Goal: Communication & Community: Answer question/provide support

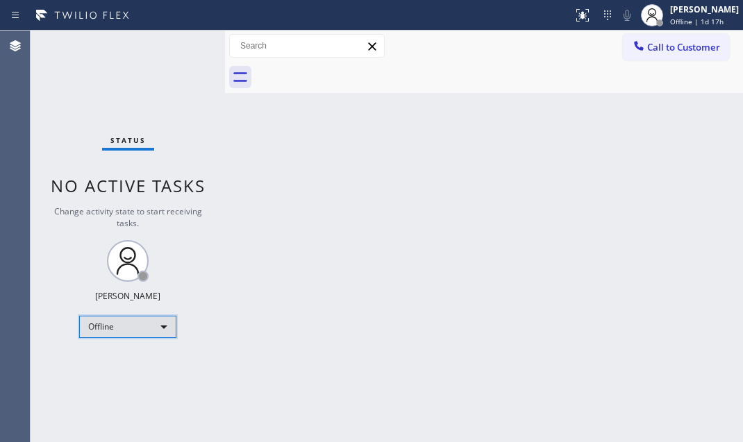
click at [147, 331] on div "Offline" at bounding box center [127, 327] width 97 height 22
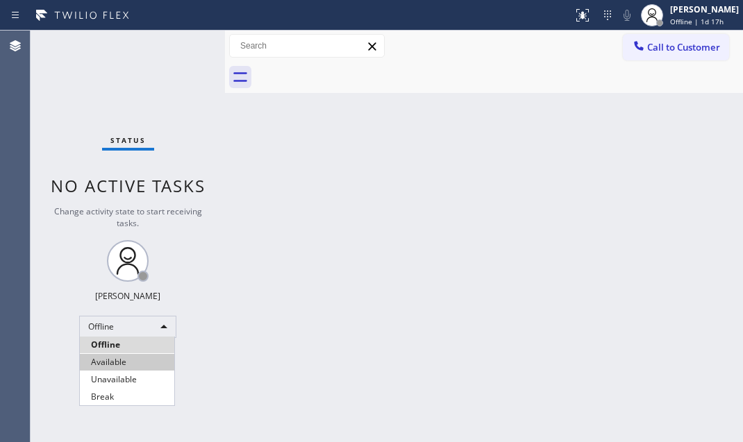
click at [146, 362] on li "Available" at bounding box center [127, 362] width 94 height 17
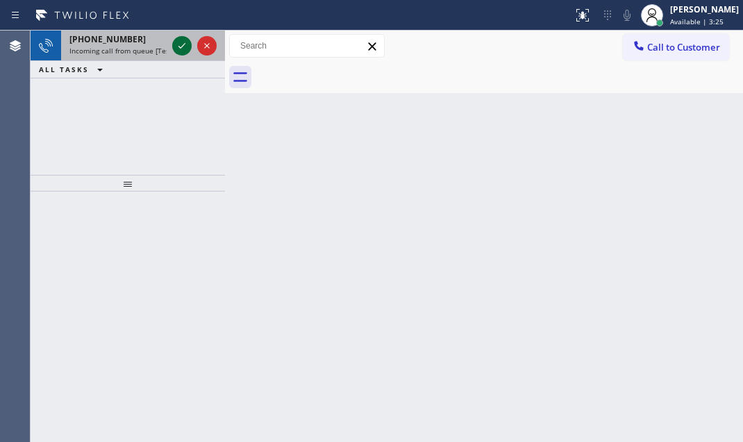
click at [180, 44] on icon at bounding box center [182, 45] width 17 height 17
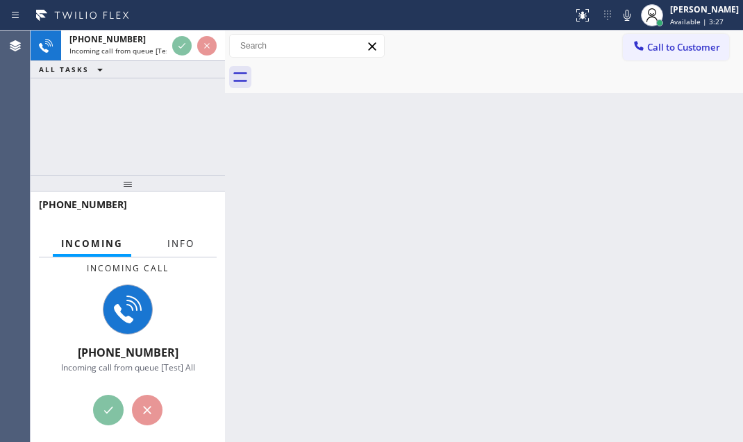
click at [187, 244] on span "Info" at bounding box center [180, 243] width 27 height 12
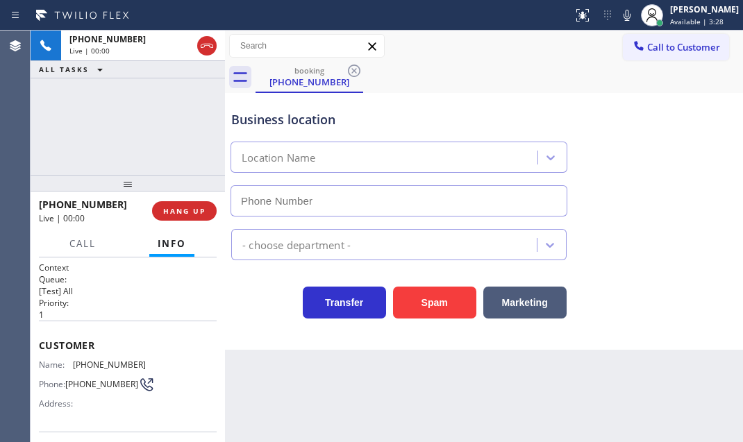
type input "[PHONE_NUMBER]"
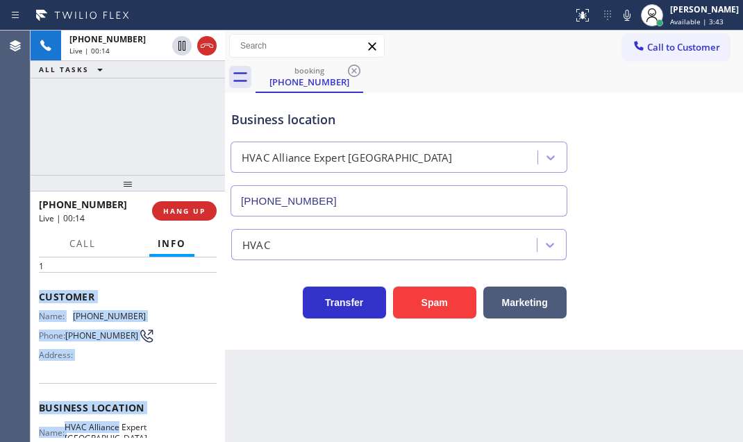
scroll to position [126, 0]
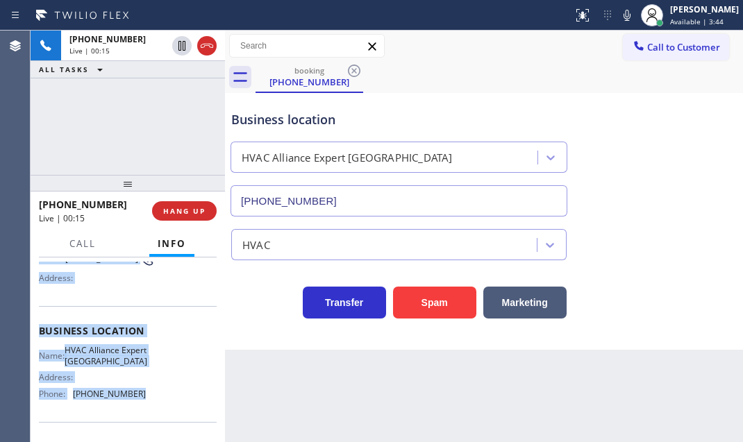
drag, startPoint x: 35, startPoint y: 339, endPoint x: 142, endPoint y: 407, distance: 127.7
click at [142, 407] on div "Context Queue: [Test] All Priority: 1 Customer Name: [PHONE_NUMBER] Phone: [PHO…" at bounding box center [128, 350] width 194 height 185
copy div "Customer Name: [PHONE_NUMBER] Phone: [PHONE_NUMBER] Address: Business location …"
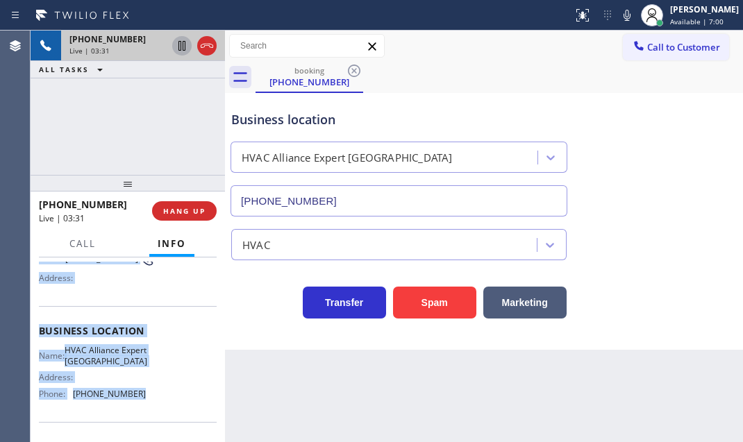
click at [180, 47] on icon at bounding box center [182, 45] width 17 height 17
click at [185, 46] on icon at bounding box center [182, 46] width 10 height 10
click at [182, 47] on icon at bounding box center [182, 45] width 17 height 17
click at [176, 48] on icon at bounding box center [182, 45] width 17 height 17
click at [208, 49] on icon at bounding box center [207, 45] width 17 height 17
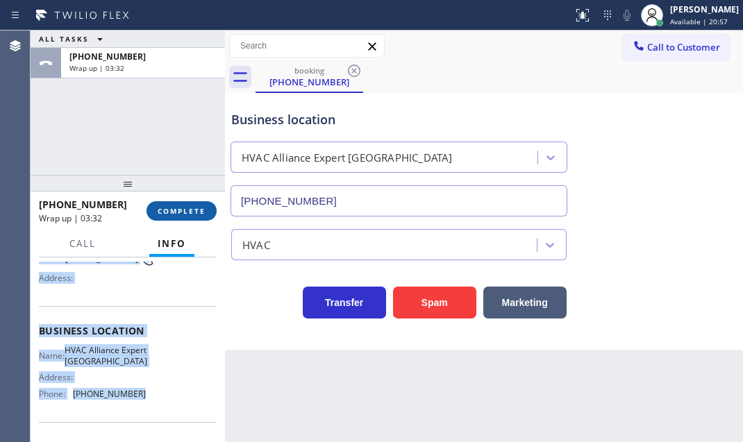
click at [186, 217] on button "COMPLETE" at bounding box center [181, 210] width 70 height 19
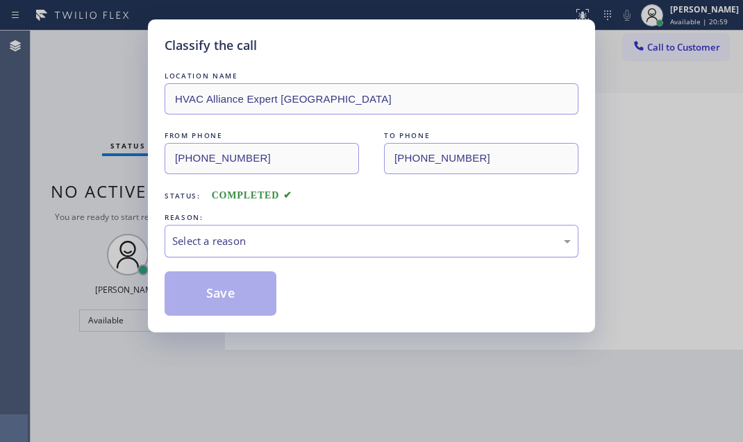
click at [310, 244] on div "Select a reason" at bounding box center [371, 241] width 398 height 16
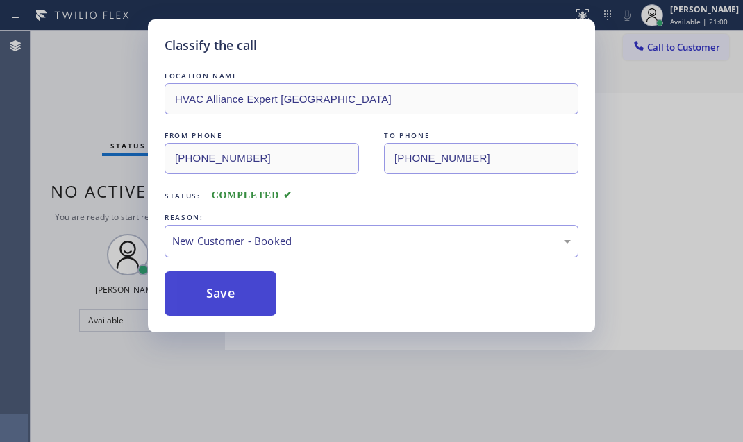
click at [215, 285] on button "Save" at bounding box center [221, 293] width 112 height 44
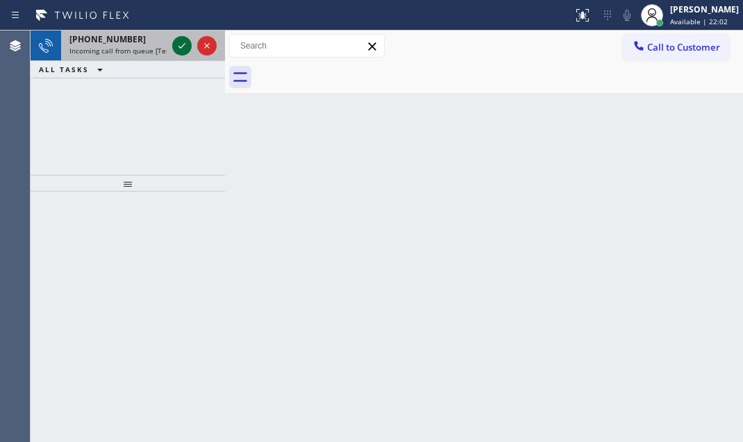
click at [179, 37] on icon at bounding box center [182, 45] width 17 height 17
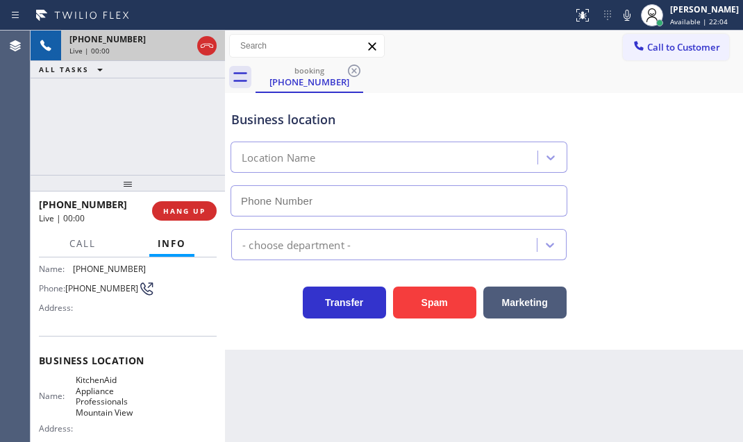
scroll to position [126, 0]
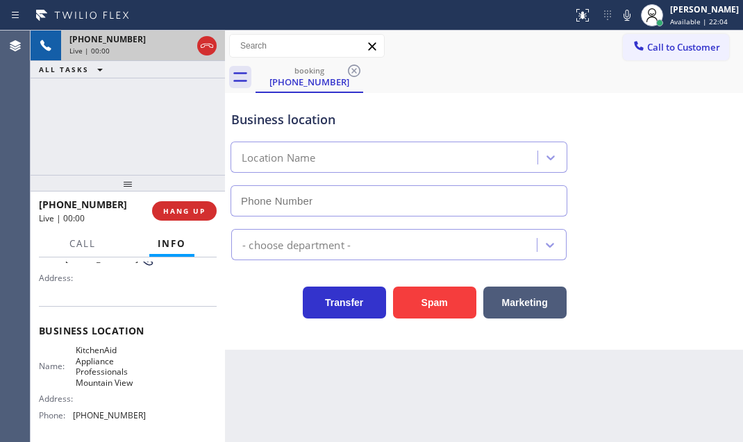
type input "[PHONE_NUMBER]"
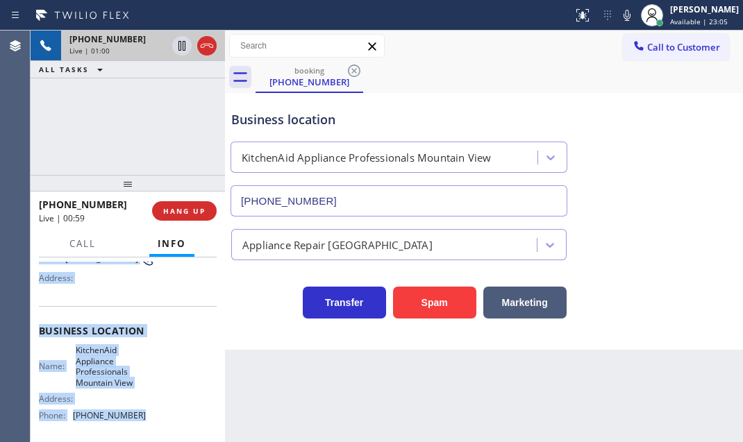
drag, startPoint x: 36, startPoint y: 337, endPoint x: 163, endPoint y: 417, distance: 150.4
click at [163, 417] on div "Context Queue: [Test] All Priority: 1 Customer Name: [PHONE_NUMBER] Phone: [PHO…" at bounding box center [128, 350] width 194 height 185
copy div "Customer Name: [PHONE_NUMBER] Phone: [PHONE_NUMBER] Address: Business location …"
click at [177, 42] on icon at bounding box center [182, 45] width 17 height 17
click at [180, 50] on icon at bounding box center [182, 45] width 17 height 17
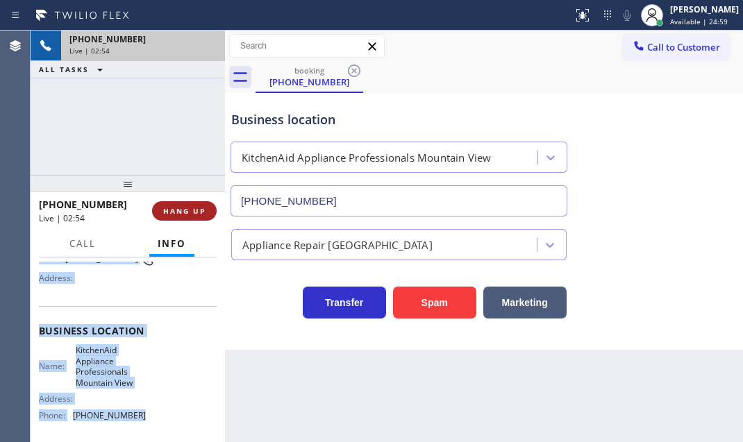
click at [177, 212] on span "HANG UP" at bounding box center [184, 211] width 42 height 10
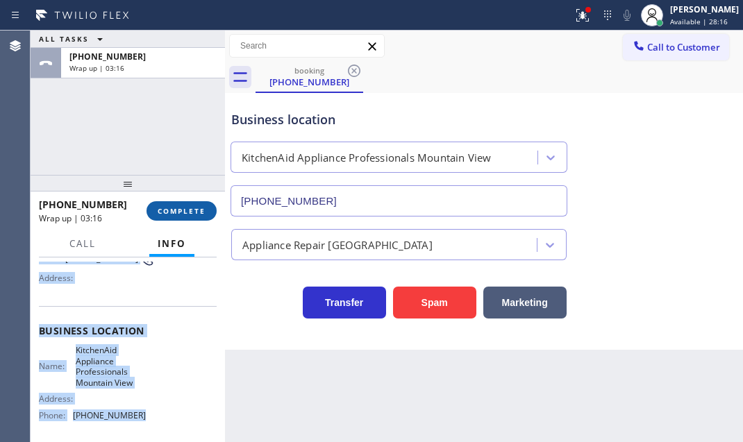
click at [183, 203] on button "COMPLETE" at bounding box center [181, 210] width 70 height 19
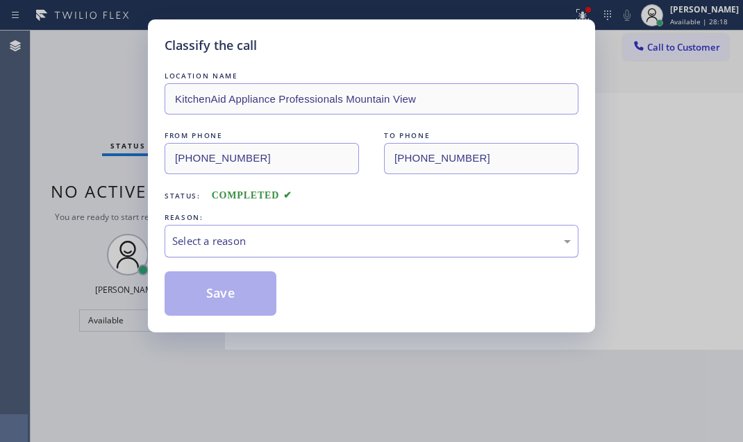
click at [328, 249] on div "Select a reason" at bounding box center [372, 241] width 414 height 33
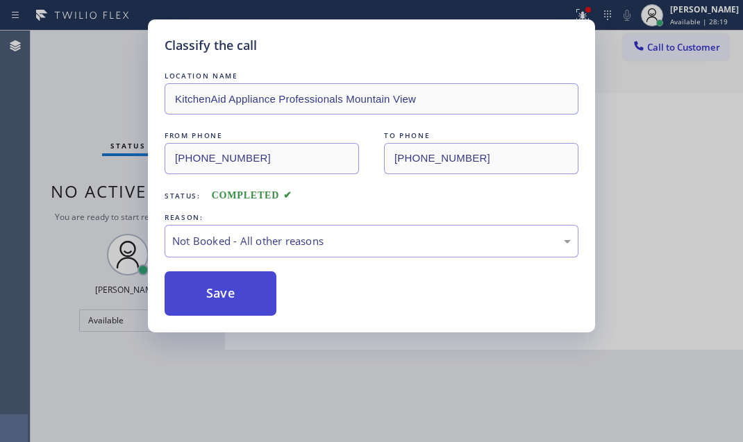
click at [214, 271] on div "LOCATION NAME KitchenAid Appliance Professionals Mountain View FROM PHONE [PHON…" at bounding box center [372, 192] width 414 height 247
click at [226, 285] on button "Save" at bounding box center [221, 293] width 112 height 44
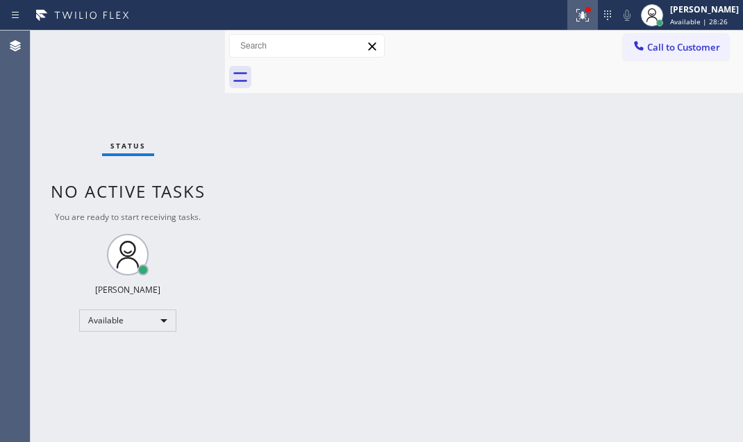
click at [574, 14] on icon at bounding box center [582, 15] width 17 height 17
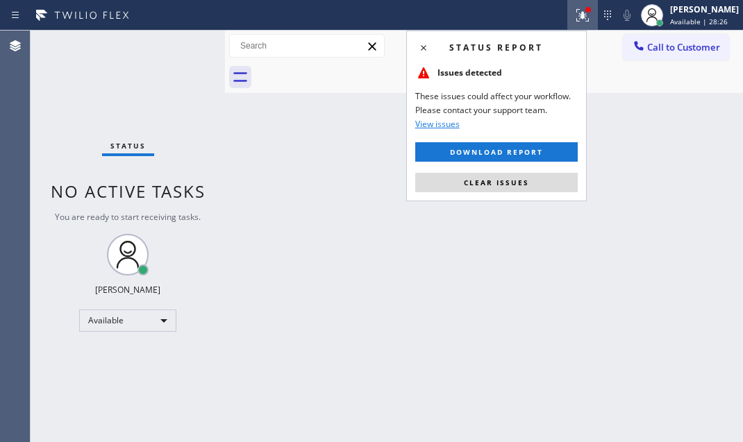
click at [500, 180] on span "Clear issues" at bounding box center [496, 183] width 65 height 10
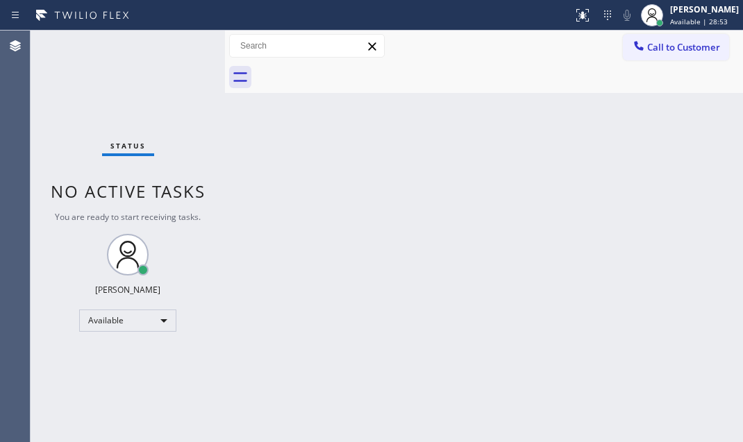
click at [417, 101] on div "Back to Dashboard Change Sender ID Customers Technicians Select a contact Outbo…" at bounding box center [484, 237] width 518 height 412
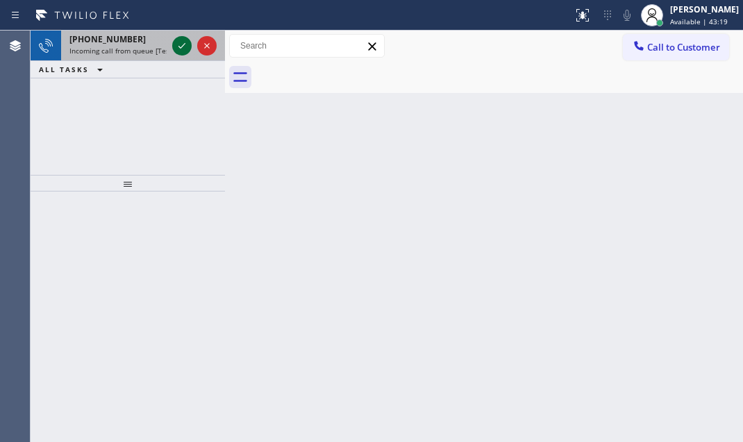
click at [177, 45] on icon at bounding box center [182, 45] width 17 height 17
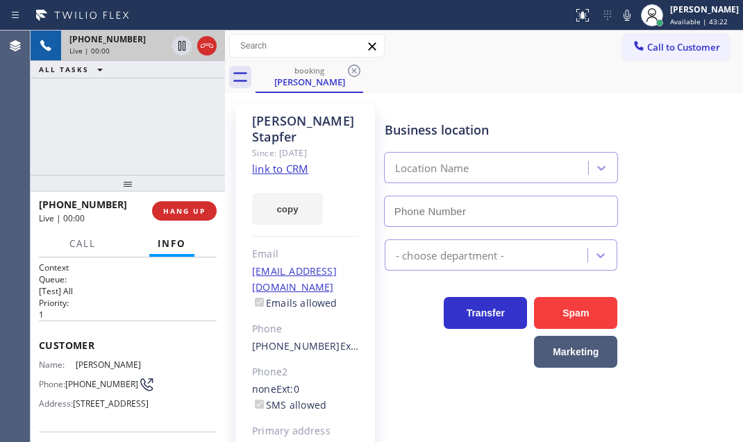
type input "[PHONE_NUMBER]"
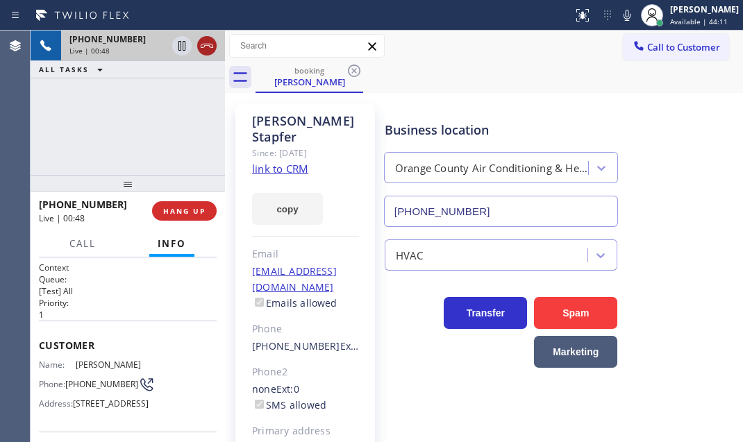
click at [207, 49] on icon at bounding box center [207, 45] width 17 height 17
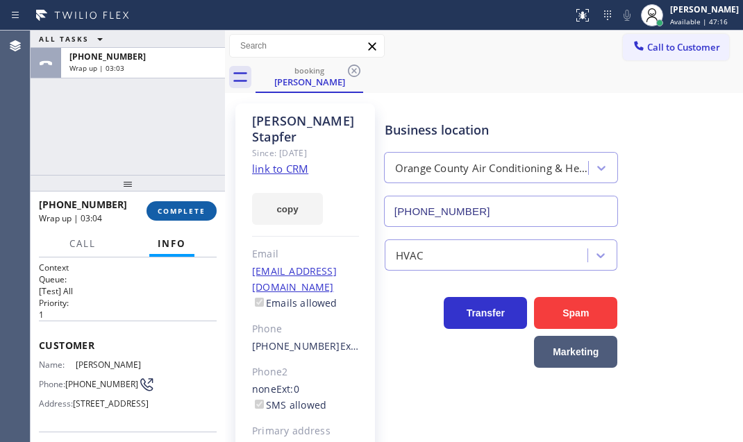
click at [174, 212] on span "COMPLETE" at bounding box center [182, 211] width 48 height 10
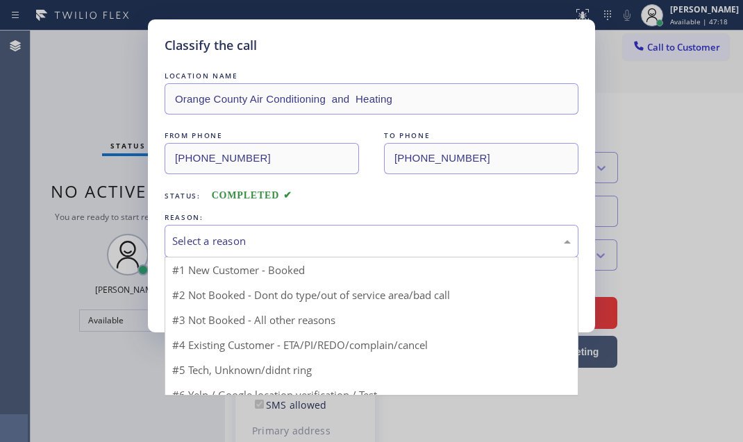
click at [328, 240] on div "Select a reason" at bounding box center [371, 241] width 398 height 16
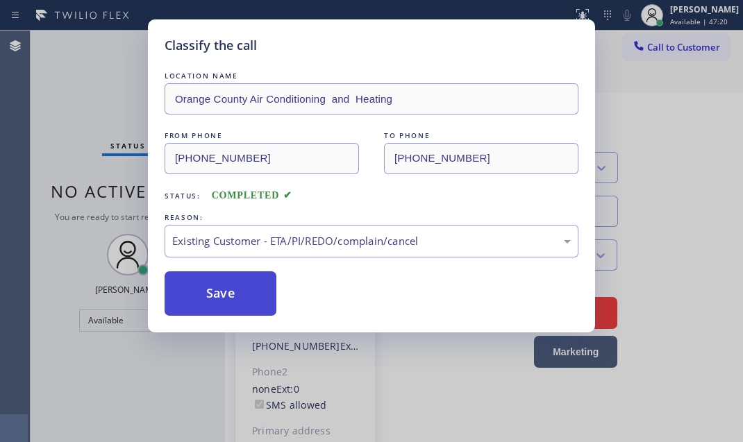
click at [211, 307] on button "Save" at bounding box center [221, 293] width 112 height 44
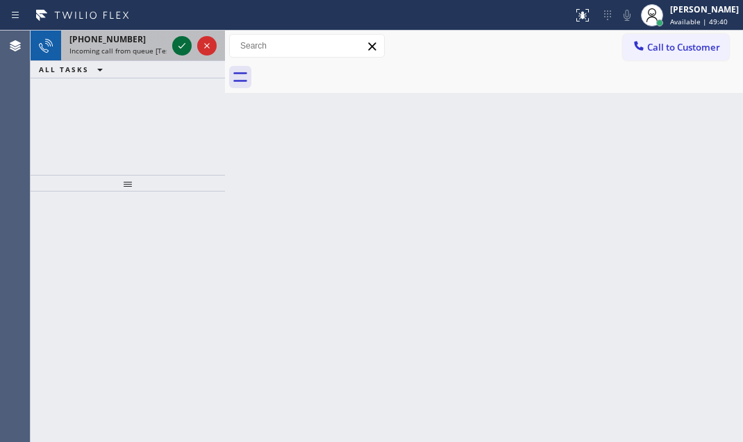
click at [179, 42] on icon at bounding box center [182, 45] width 17 height 17
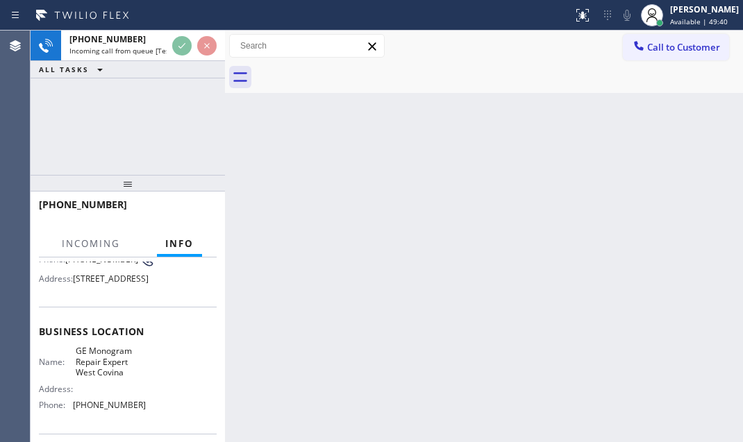
scroll to position [126, 0]
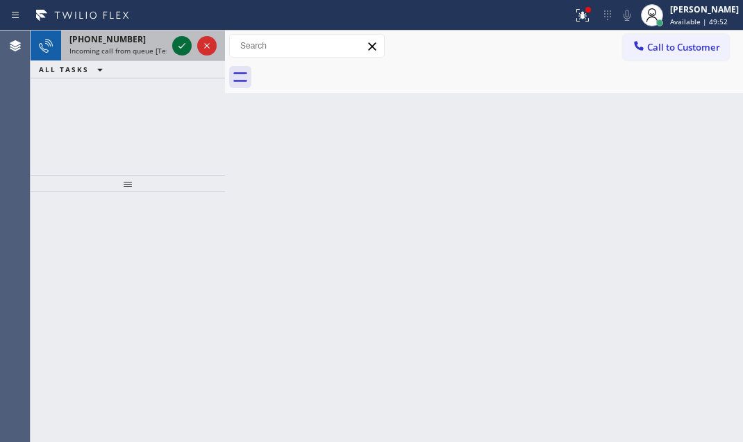
click at [179, 49] on icon at bounding box center [182, 45] width 17 height 17
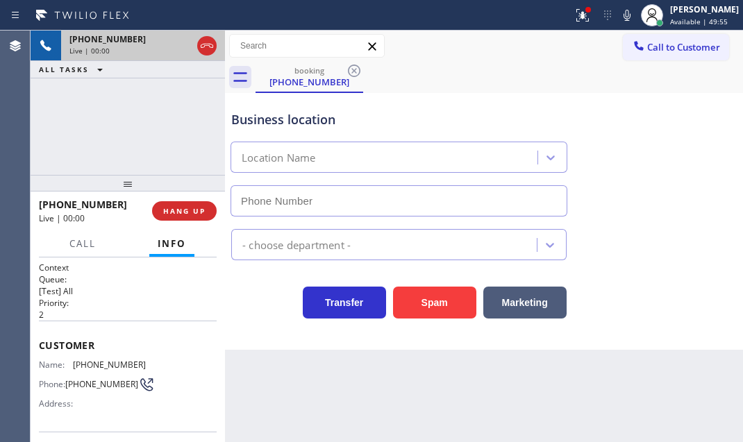
type input "[PHONE_NUMBER]"
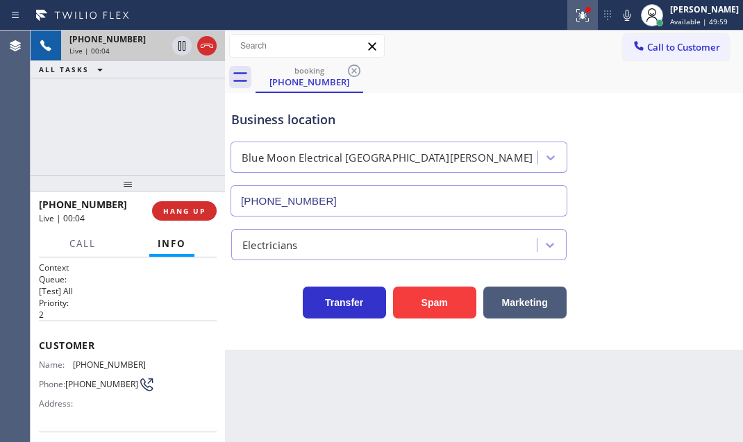
click at [574, 15] on icon at bounding box center [582, 15] width 17 height 17
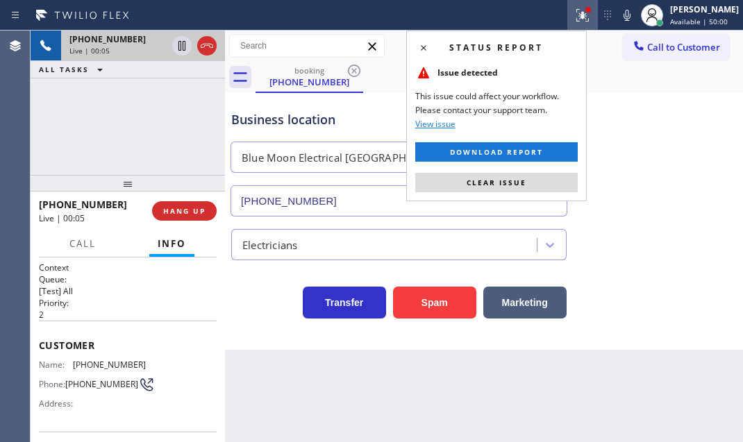
click at [519, 179] on span "Clear issue" at bounding box center [496, 183] width 60 height 10
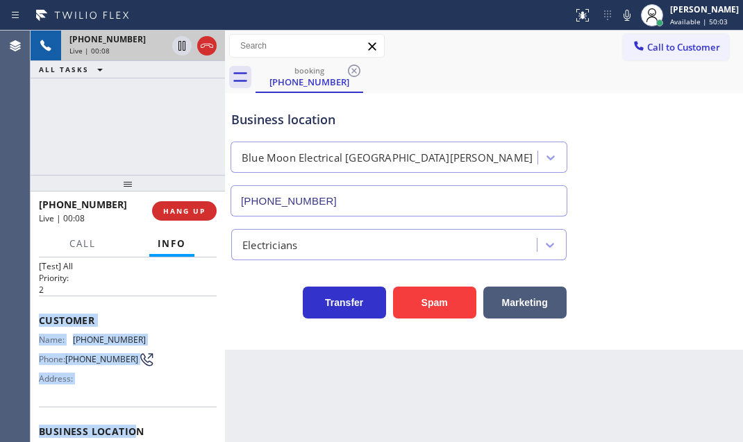
scroll to position [126, 0]
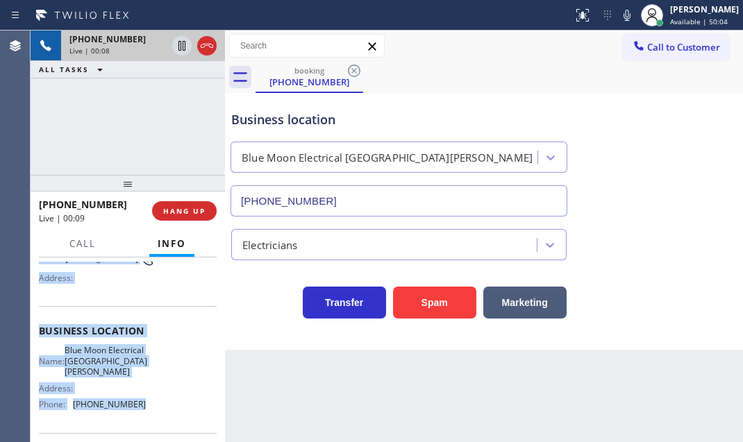
drag, startPoint x: 31, startPoint y: 335, endPoint x: 165, endPoint y: 410, distance: 153.8
click at [165, 410] on div "Context Queue: [Test] All Priority: 2 Customer Name: [PHONE_NUMBER] Phone: [PHO…" at bounding box center [128, 350] width 194 height 185
copy div "Customer Name: [PHONE_NUMBER] Phone: [PHONE_NUMBER] Address: Business location …"
click at [182, 47] on icon at bounding box center [182, 45] width 17 height 17
click at [180, 44] on icon at bounding box center [182, 46] width 10 height 10
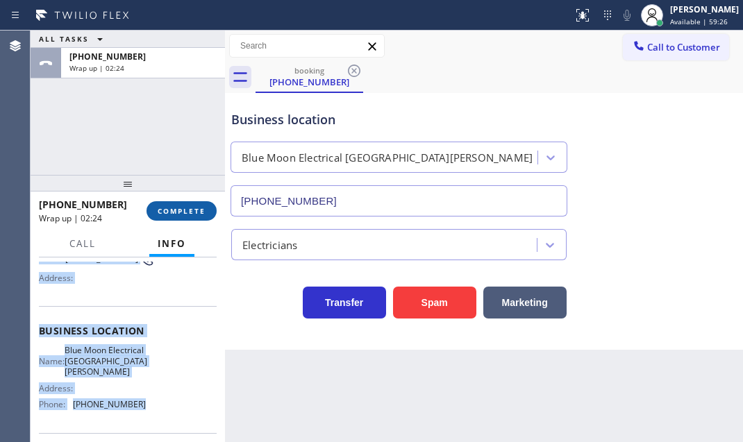
click at [190, 215] on span "COMPLETE" at bounding box center [182, 211] width 48 height 10
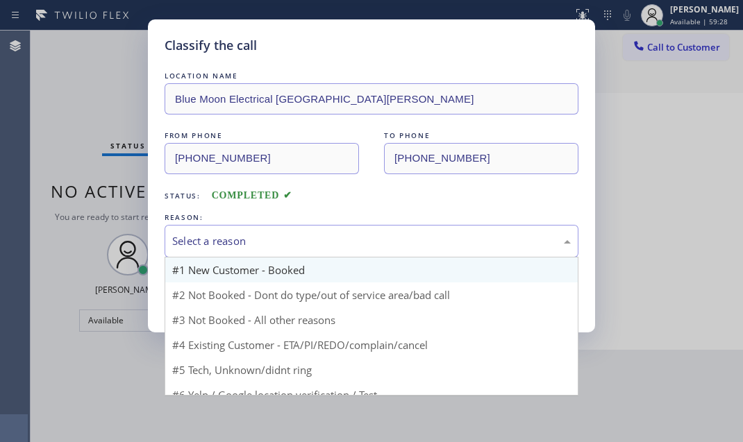
drag, startPoint x: 348, startPoint y: 244, endPoint x: 283, endPoint y: 270, distance: 70.1
click at [348, 244] on div "Select a reason" at bounding box center [371, 241] width 398 height 16
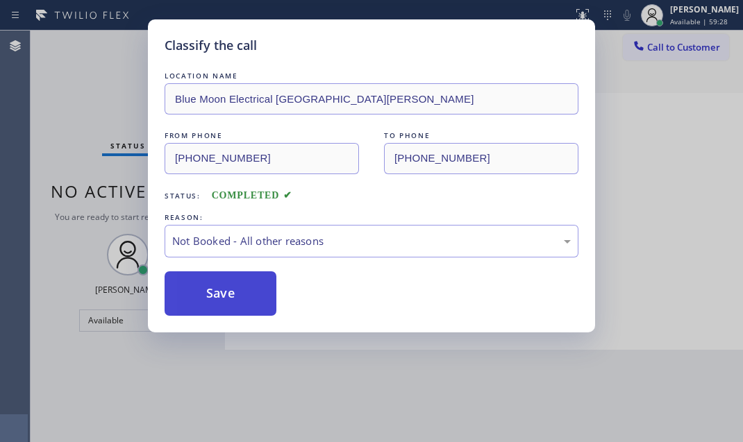
click at [199, 296] on button "Save" at bounding box center [221, 293] width 112 height 44
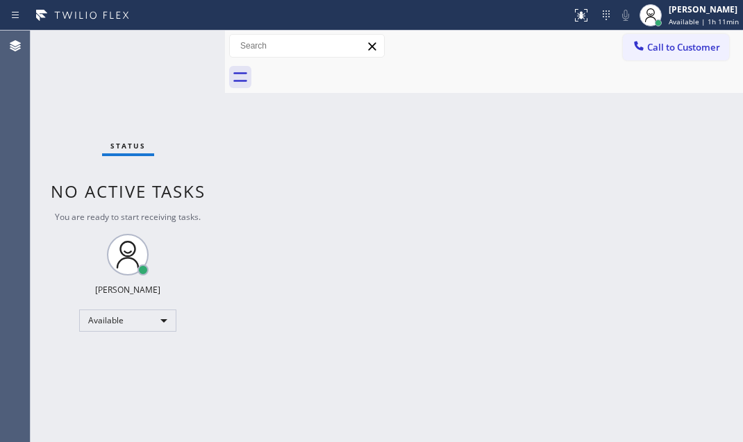
click at [180, 35] on div "Status No active tasks You are ready to start receiving tasks. [PERSON_NAME] Av…" at bounding box center [128, 237] width 194 height 412
click at [178, 60] on div "Status No active tasks You are ready to start receiving tasks. [PERSON_NAME] Av…" at bounding box center [128, 237] width 194 height 412
click at [174, 38] on div "Status No active tasks You are ready to start receiving tasks. [PERSON_NAME] Av…" at bounding box center [128, 237] width 194 height 412
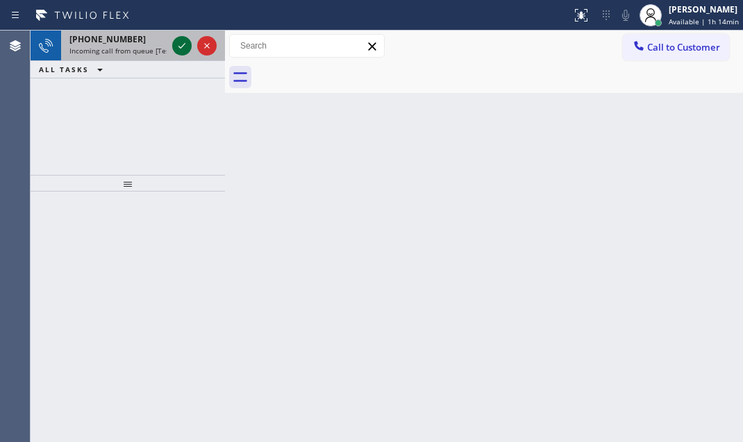
click at [178, 50] on icon at bounding box center [182, 45] width 17 height 17
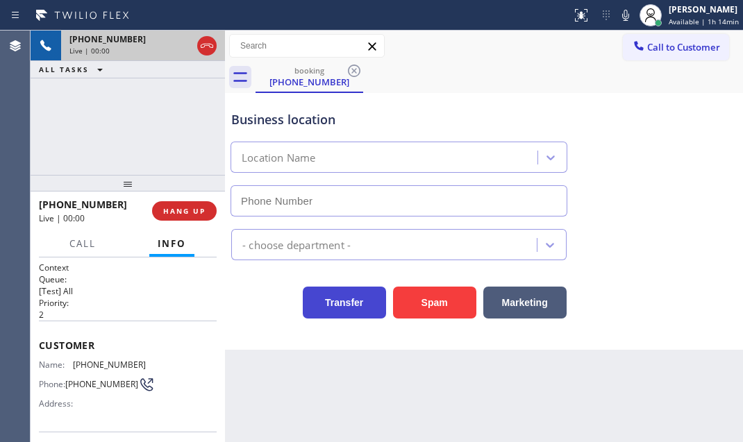
type input "[PHONE_NUMBER]"
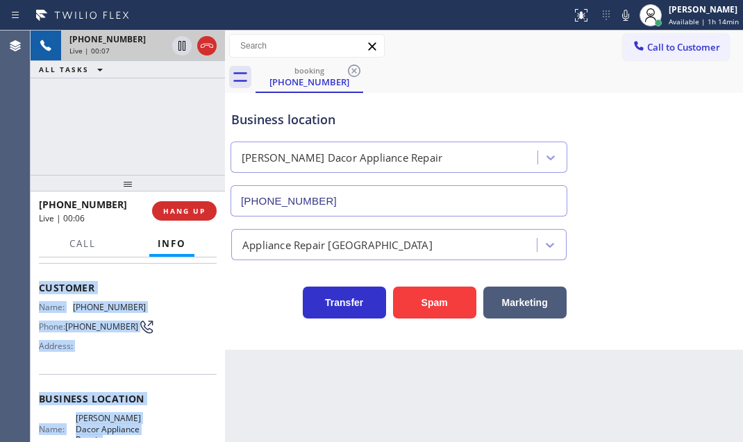
scroll to position [126, 0]
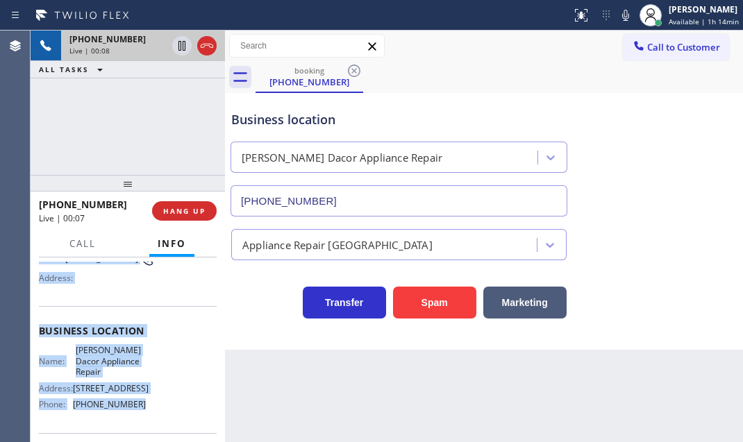
drag, startPoint x: 41, startPoint y: 342, endPoint x: 156, endPoint y: 415, distance: 136.4
click at [156, 415] on div "Context Queue: [Test] All Priority: 2 Customer Name: [PHONE_NUMBER] Phone: [PHO…" at bounding box center [128, 337] width 178 height 402
copy div "Customer Name: [PHONE_NUMBER] Phone: [PHONE_NUMBER] Address: Business location …"
click at [180, 40] on icon at bounding box center [182, 45] width 17 height 17
click at [178, 38] on icon at bounding box center [182, 45] width 17 height 17
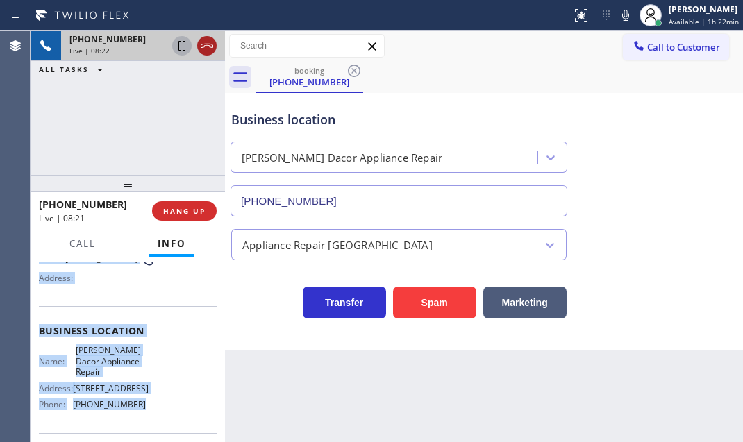
click at [208, 44] on icon at bounding box center [207, 45] width 17 height 17
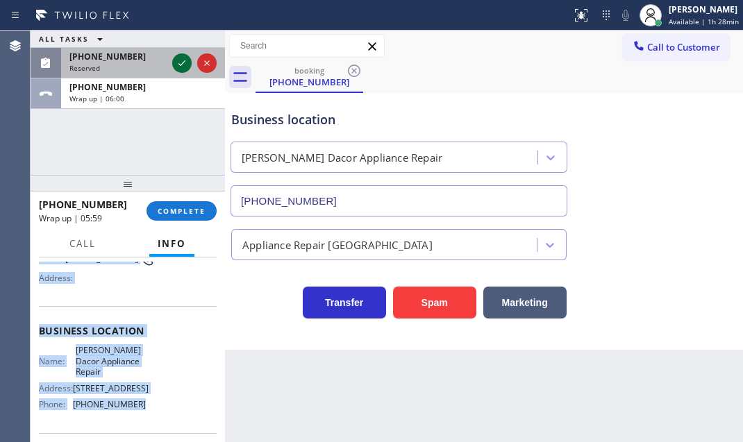
click at [180, 60] on icon at bounding box center [182, 63] width 17 height 17
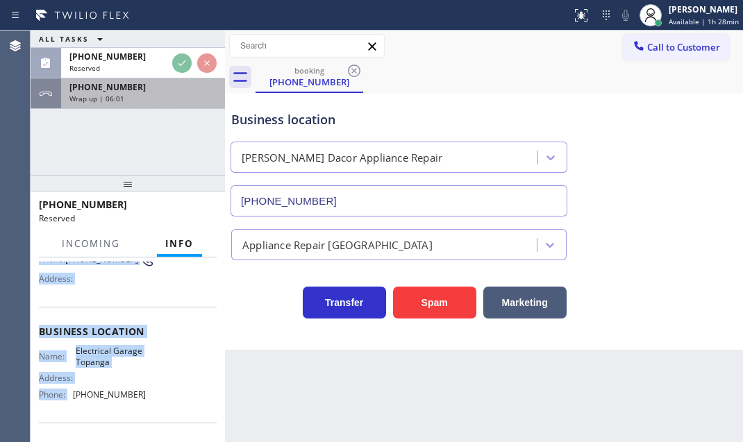
click at [151, 97] on div "Wrap up | 06:01" at bounding box center [142, 99] width 147 height 10
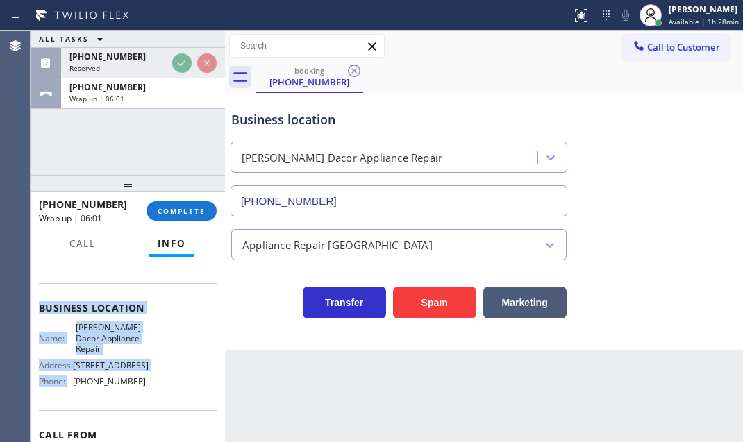
scroll to position [126, 0]
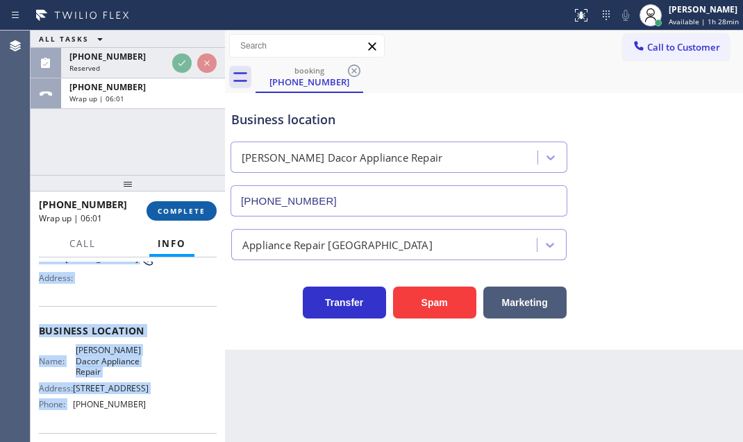
click at [183, 208] on span "COMPLETE" at bounding box center [182, 211] width 48 height 10
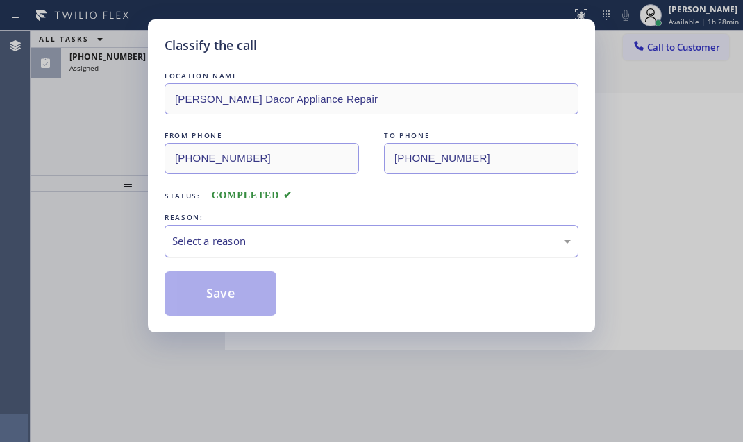
click at [312, 240] on div "Select a reason" at bounding box center [371, 241] width 398 height 16
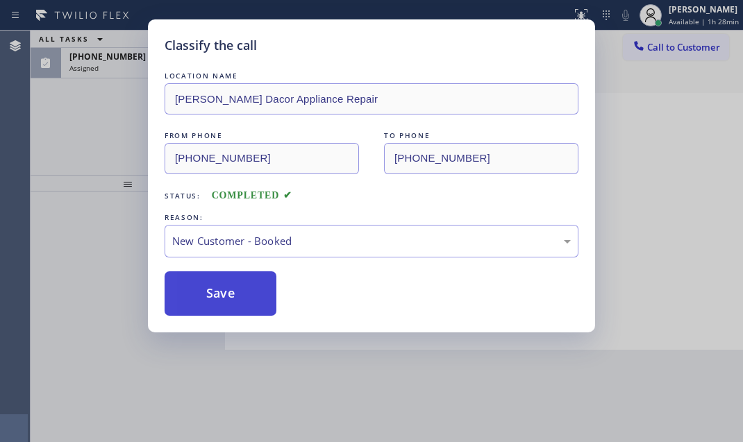
click at [229, 286] on button "Save" at bounding box center [221, 293] width 112 height 44
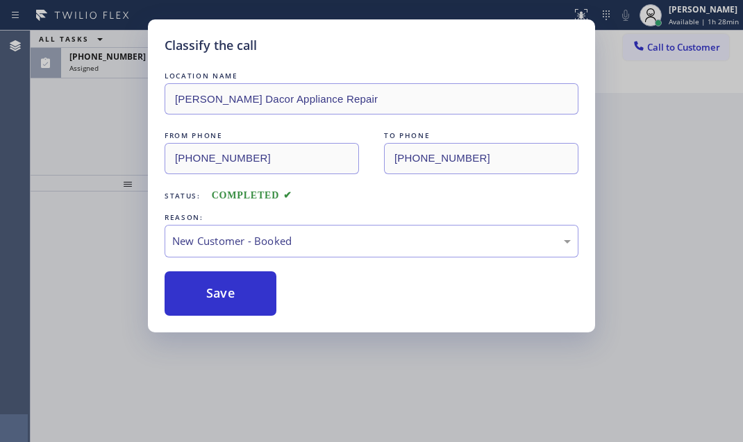
click at [126, 65] on div "Classify the call LOCATION NAME [PERSON_NAME] Dacor Appliance Repair FROM PHONE…" at bounding box center [371, 221] width 743 height 442
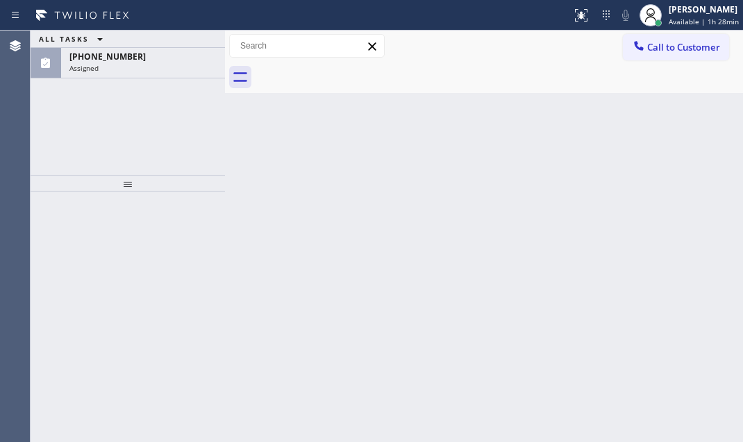
click at [126, 65] on div "Assigned" at bounding box center [142, 68] width 147 height 10
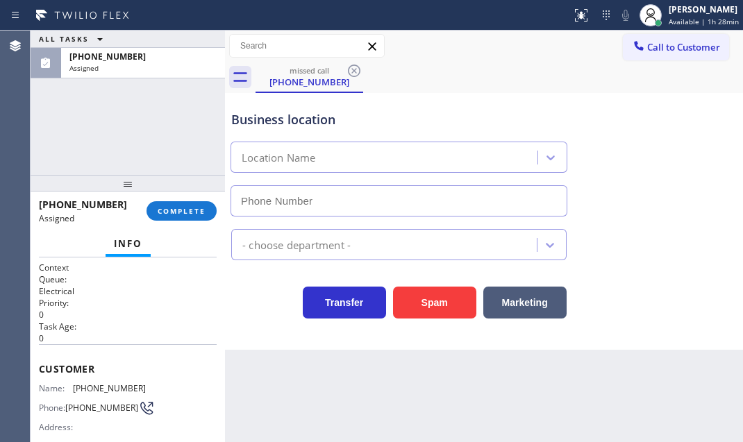
type input "[PHONE_NUMBER]"
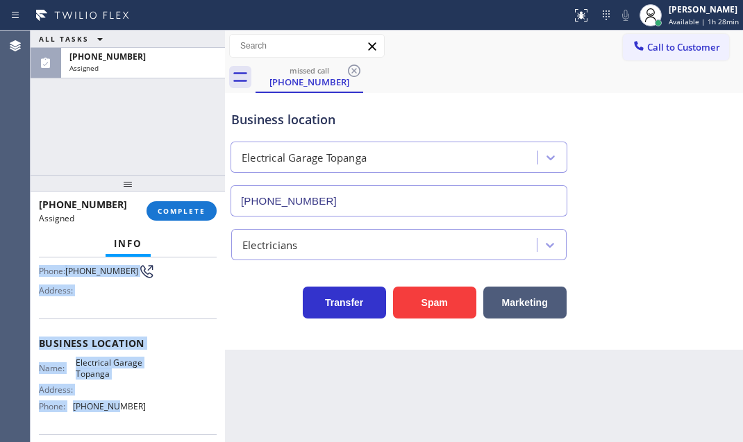
scroll to position [126, 0]
drag, startPoint x: 35, startPoint y: 360, endPoint x: 159, endPoint y: 410, distance: 134.2
click at [159, 410] on div "Context Queue: Electrical Priority: 0 Task Age: Customer Name: [PHONE_NUMBER] P…" at bounding box center [128, 350] width 194 height 185
copy div "Customer Name: [PHONE_NUMBER] Phone: [PHONE_NUMBER] Address: Business location …"
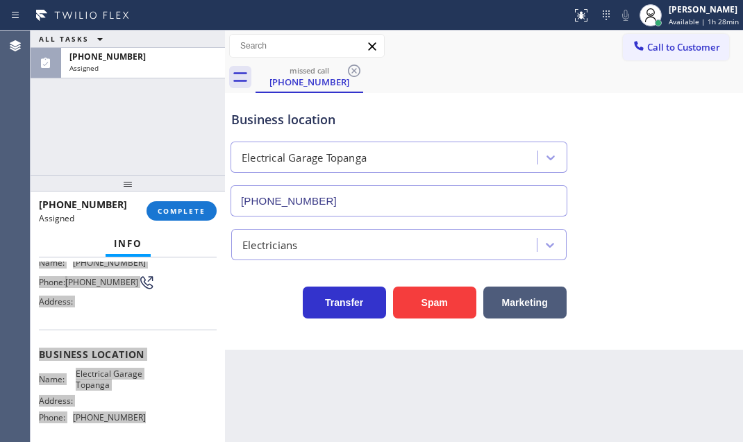
scroll to position [137, 0]
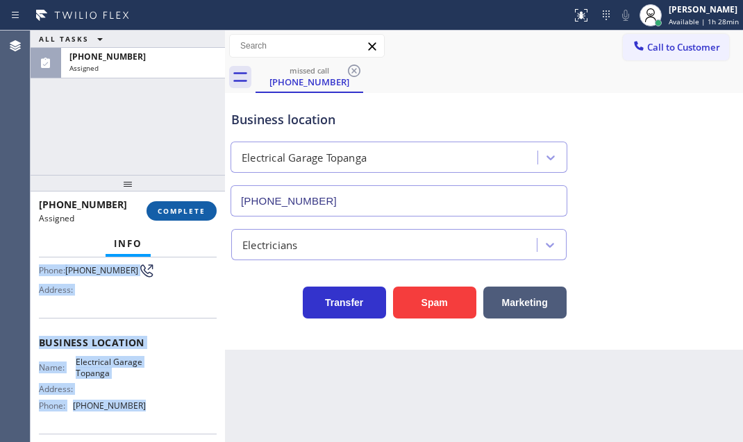
click at [192, 208] on span "COMPLETE" at bounding box center [182, 211] width 48 height 10
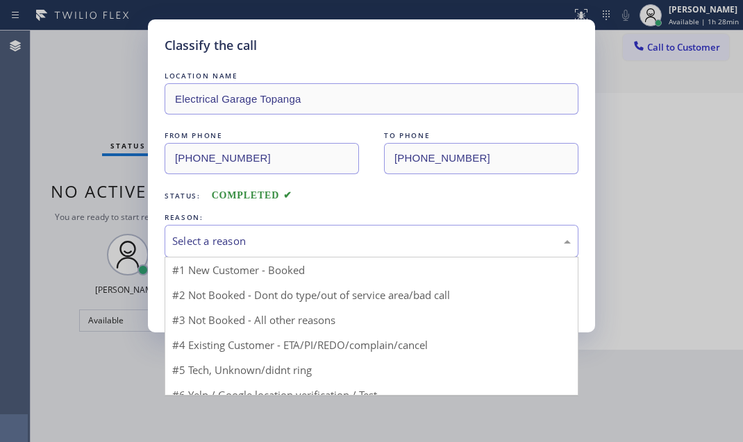
click at [286, 237] on div "Select a reason" at bounding box center [371, 241] width 398 height 16
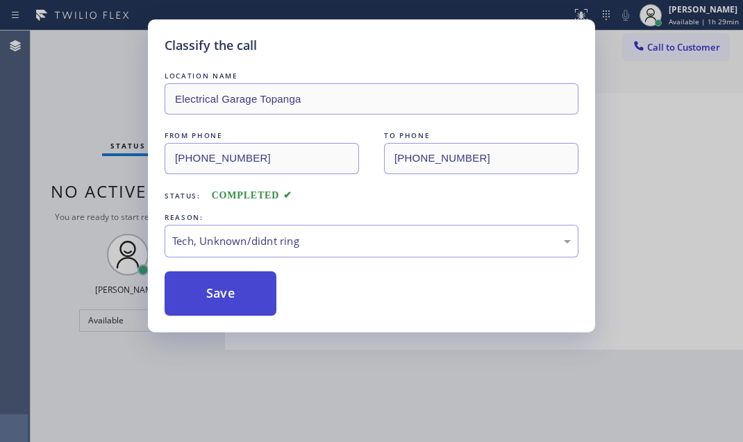
click at [208, 308] on button "Save" at bounding box center [221, 293] width 112 height 44
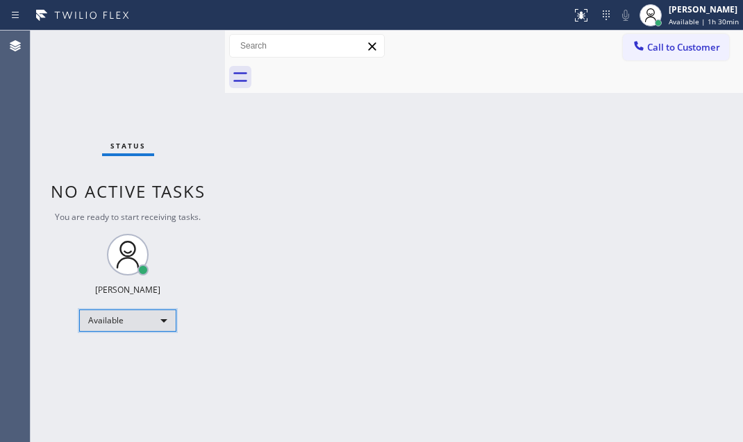
click at [151, 310] on div "Available" at bounding box center [127, 321] width 97 height 22
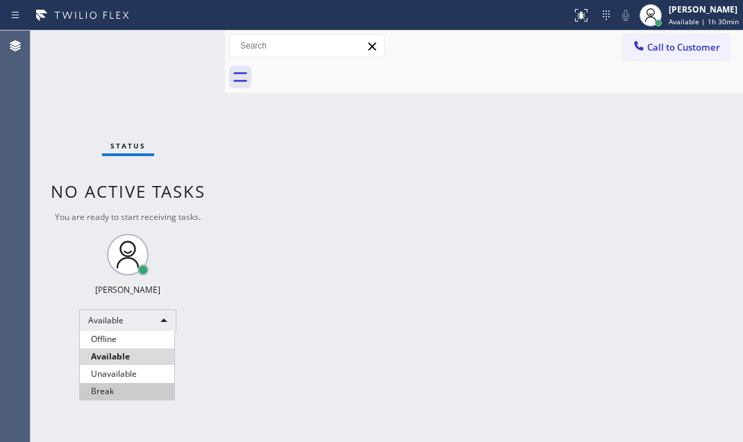
click at [131, 389] on li "Break" at bounding box center [127, 391] width 94 height 17
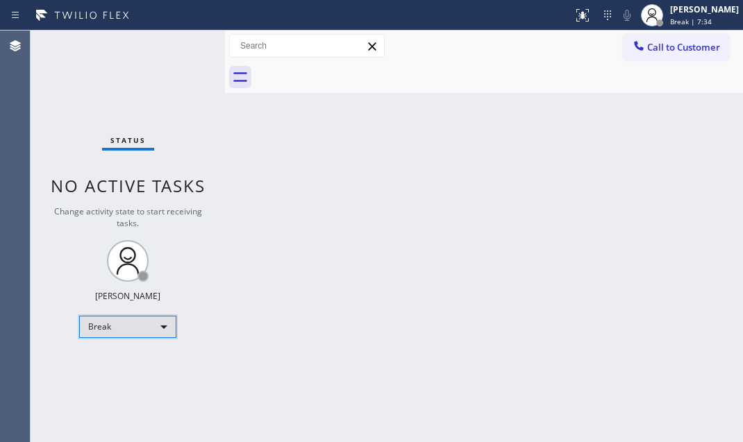
click at [171, 333] on div "Break" at bounding box center [127, 327] width 97 height 22
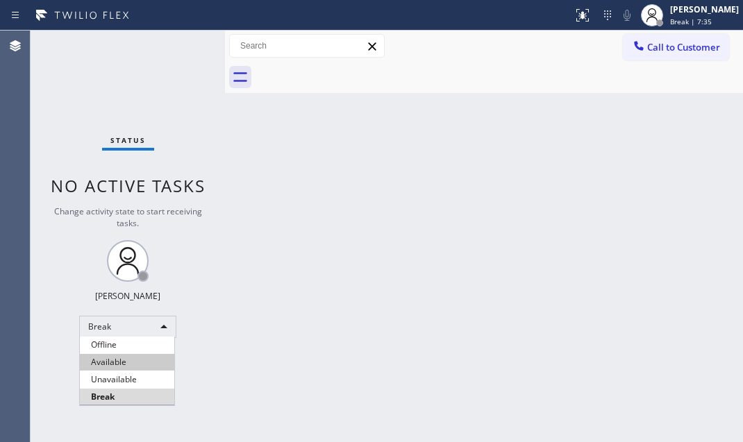
drag, startPoint x: 158, startPoint y: 353, endPoint x: 159, endPoint y: 364, distance: 11.2
click at [158, 361] on ul "Offline Available Unavailable Break" at bounding box center [127, 371] width 96 height 69
click at [160, 364] on li "Available" at bounding box center [127, 362] width 94 height 17
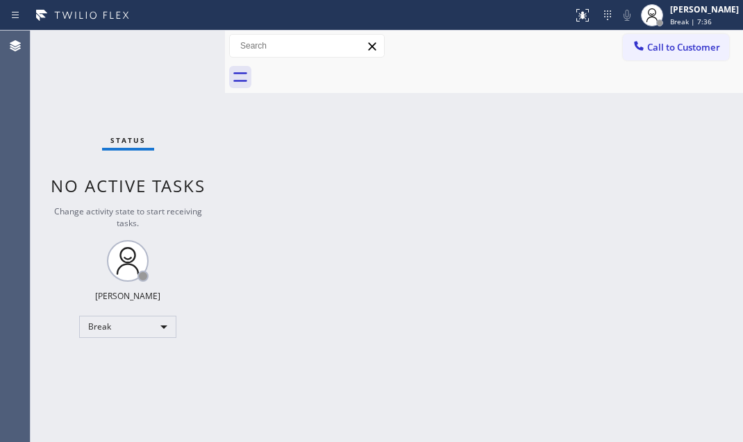
click at [348, 269] on div "Back to Dashboard Change Sender ID Customers Technicians Select a contact Outbo…" at bounding box center [484, 237] width 518 height 412
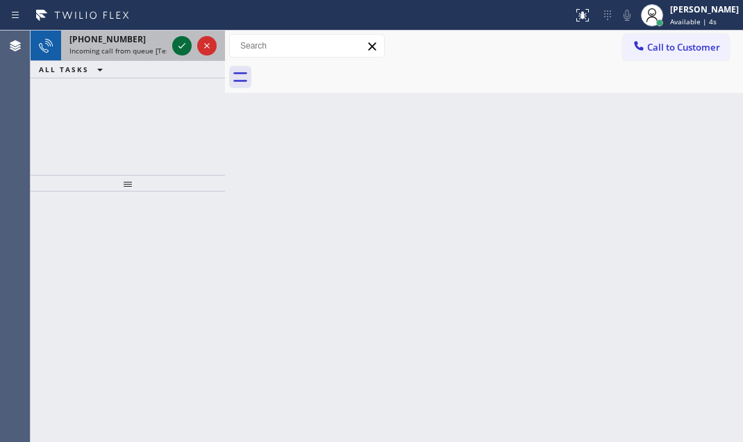
click at [176, 46] on icon at bounding box center [182, 45] width 17 height 17
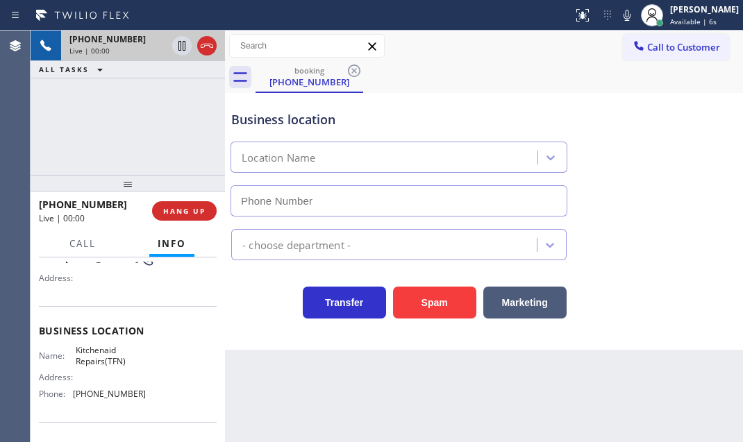
scroll to position [189, 0]
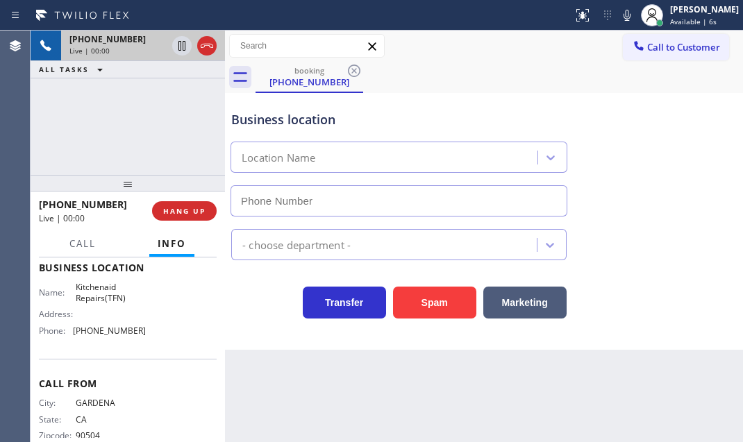
type input "[PHONE_NUMBER]"
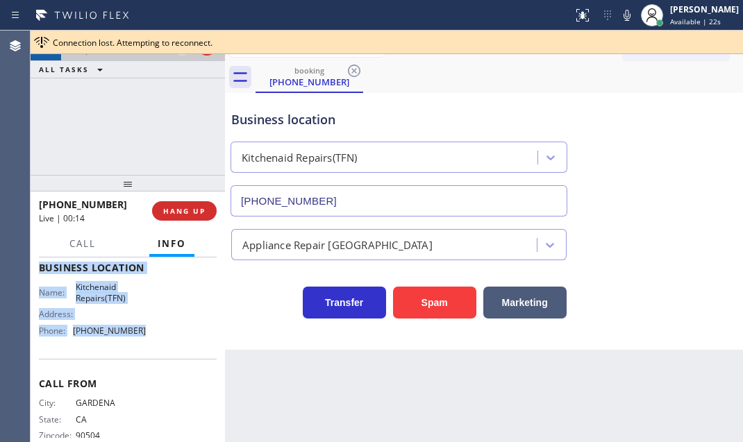
drag, startPoint x: 39, startPoint y: 276, endPoint x: 162, endPoint y: 331, distance: 135.2
click at [162, 331] on div "Context Queue: [Test] All Priority: 1 Customer Name: [PHONE_NUMBER] Phone: [PHO…" at bounding box center [128, 268] width 178 height 391
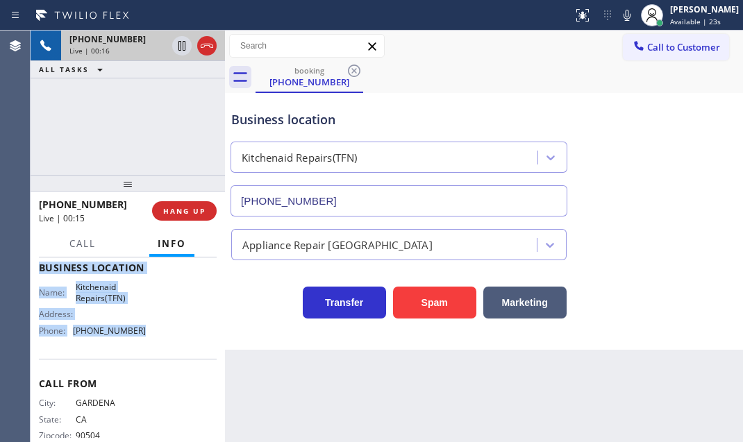
copy div "Customer Name: [PHONE_NUMBER] Phone: [PHONE_NUMBER] Address: Business location …"
click at [181, 42] on icon at bounding box center [182, 45] width 17 height 17
click at [176, 51] on icon at bounding box center [182, 45] width 17 height 17
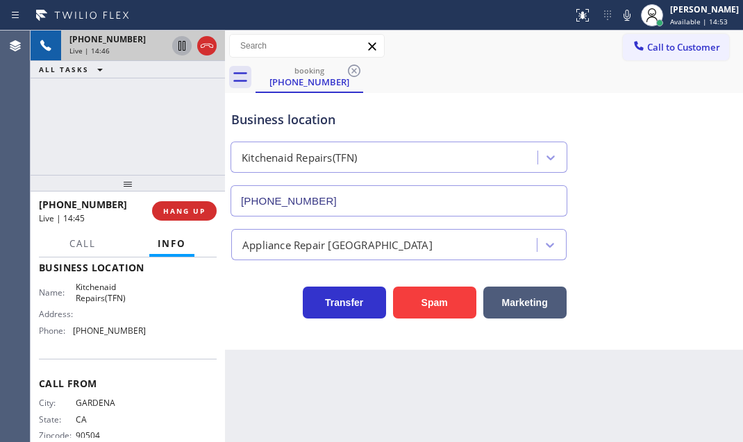
click at [677, 156] on div "Business location Kitchenaid Repairs(TFN) [PHONE_NUMBER]" at bounding box center [483, 154] width 511 height 126
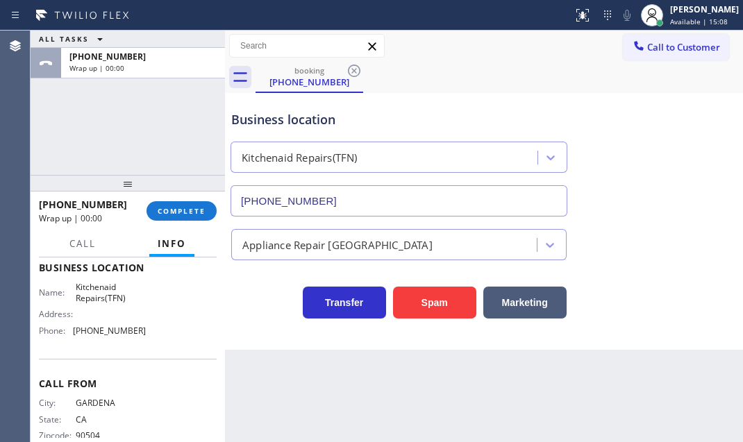
drag, startPoint x: 212, startPoint y: 49, endPoint x: 648, endPoint y: 160, distance: 450.0
click at [187, 206] on span "COMPLETE" at bounding box center [182, 211] width 48 height 10
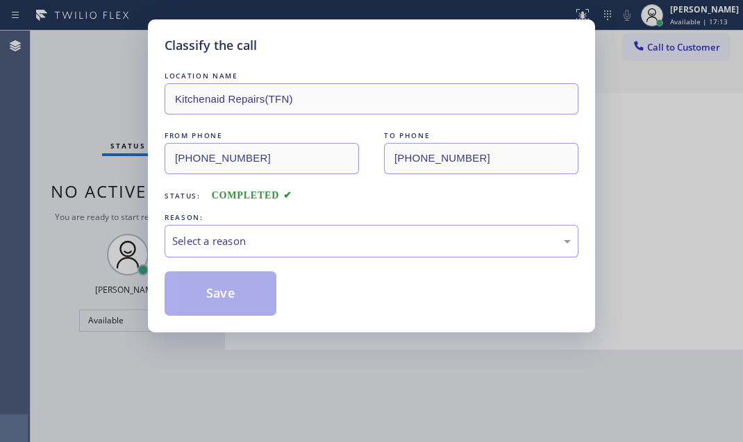
click at [290, 222] on div "REASON:" at bounding box center [372, 217] width 414 height 15
click at [284, 237] on div "Select a reason" at bounding box center [371, 241] width 398 height 16
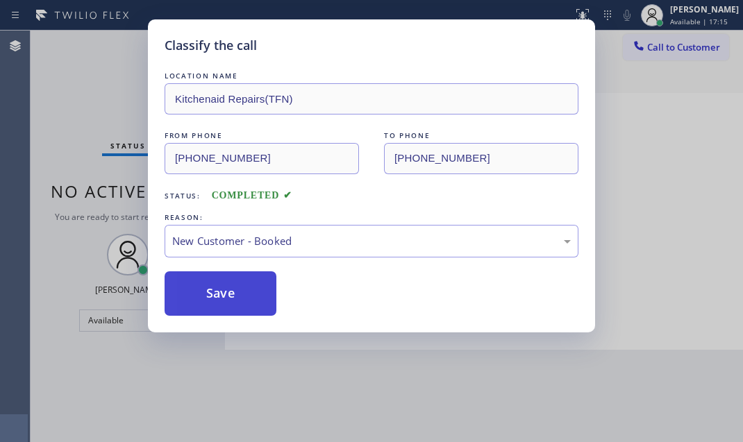
click at [215, 280] on button "Save" at bounding box center [221, 293] width 112 height 44
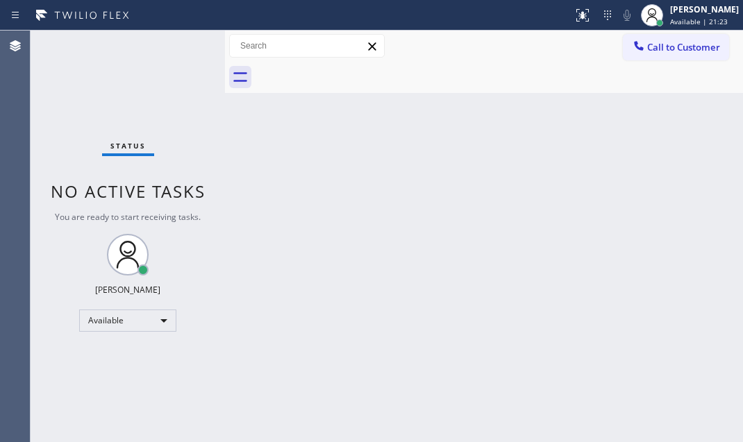
click at [521, 209] on div "Back to Dashboard Change Sender ID Customers Technicians Select a contact Outbo…" at bounding box center [484, 237] width 518 height 412
drag, startPoint x: 467, startPoint y: 259, endPoint x: 436, endPoint y: 280, distance: 37.5
click at [436, 280] on div "Back to Dashboard Change Sender ID Customers Technicians Select a contact Outbo…" at bounding box center [484, 237] width 518 height 412
click at [504, 276] on div "Back to Dashboard Change Sender ID Customers Technicians Select a contact Outbo…" at bounding box center [484, 237] width 518 height 412
click at [132, 129] on div "Status No active tasks You are ready to start receiving tasks. [PERSON_NAME] Av…" at bounding box center [128, 237] width 194 height 412
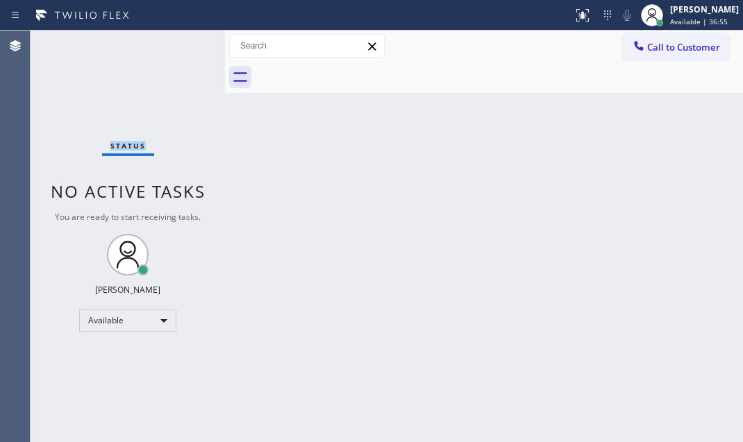
click at [132, 129] on div "Status No active tasks You are ready to start receiving tasks. [PERSON_NAME] Av…" at bounding box center [128, 237] width 194 height 412
click at [143, 94] on div "Status No active tasks You are ready to start receiving tasks. [PERSON_NAME] Av…" at bounding box center [128, 237] width 194 height 412
click at [164, 49] on div "Status No active tasks You are ready to start receiving tasks. [PERSON_NAME] Av…" at bounding box center [128, 237] width 194 height 412
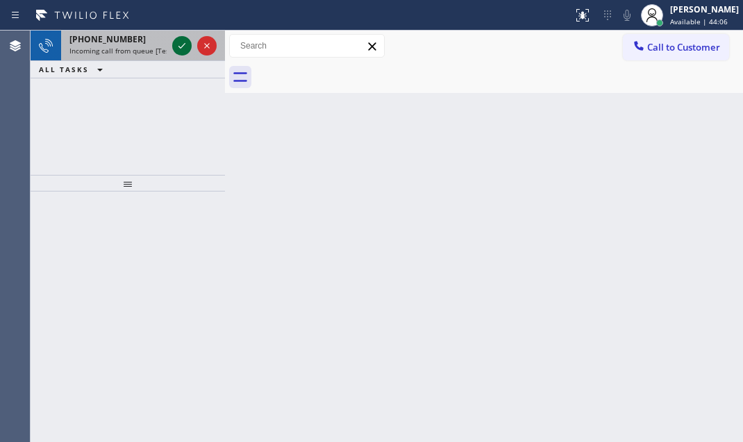
click at [183, 48] on icon at bounding box center [182, 45] width 17 height 17
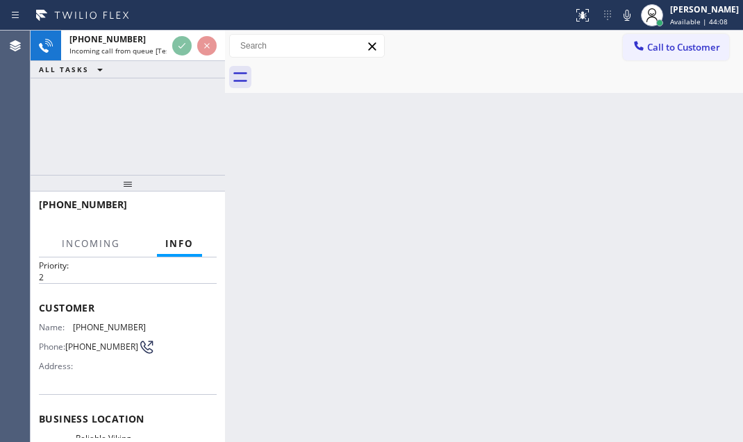
scroll to position [126, 0]
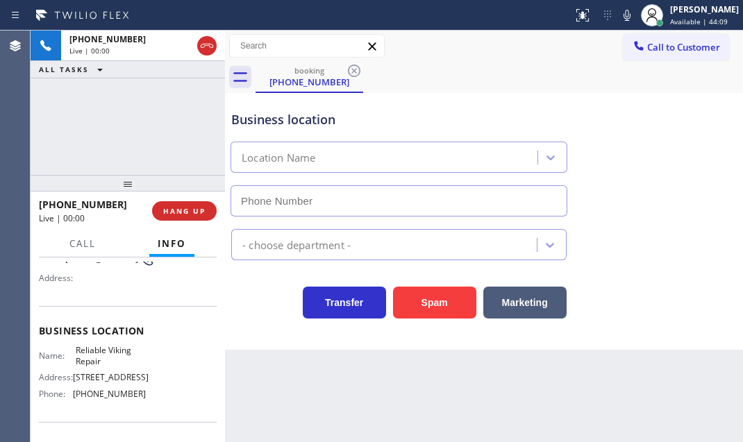
type input "[PHONE_NUMBER]"
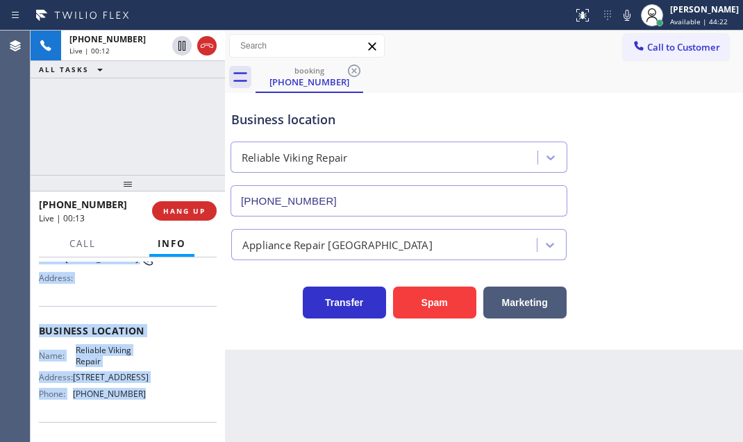
drag, startPoint x: 40, startPoint y: 341, endPoint x: 152, endPoint y: 395, distance: 124.2
click at [152, 395] on div "Context Queue: [Test] All Priority: 2 Customer Name: [PHONE_NUMBER] Phone: [PHO…" at bounding box center [128, 337] width 178 height 402
copy div "Customer Name: [PHONE_NUMBER] Phone: [PHONE_NUMBER] Address: Business location …"
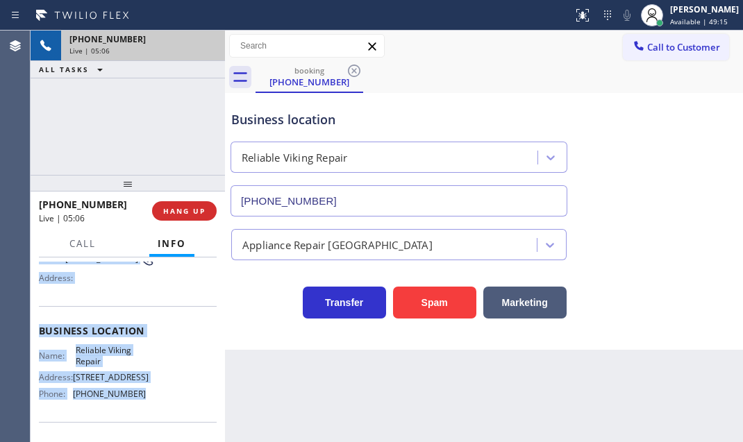
drag, startPoint x: 214, startPoint y: 57, endPoint x: 203, endPoint y: 47, distance: 15.2
click at [203, 47] on div "[PHONE_NUMBER] Live | 05:06" at bounding box center [128, 46] width 194 height 31
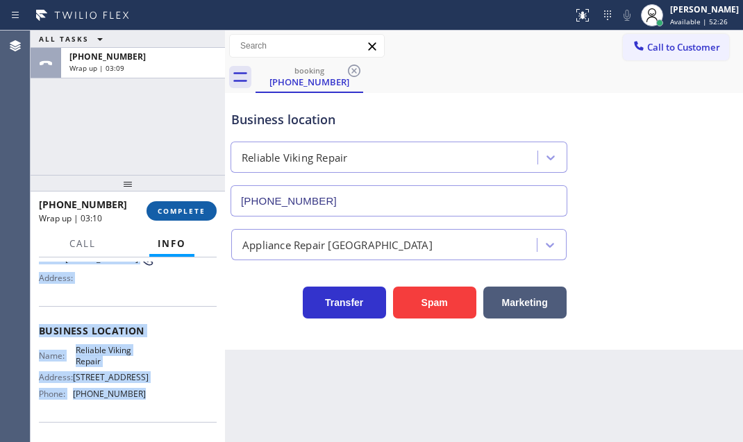
click at [177, 210] on span "COMPLETE" at bounding box center [182, 211] width 48 height 10
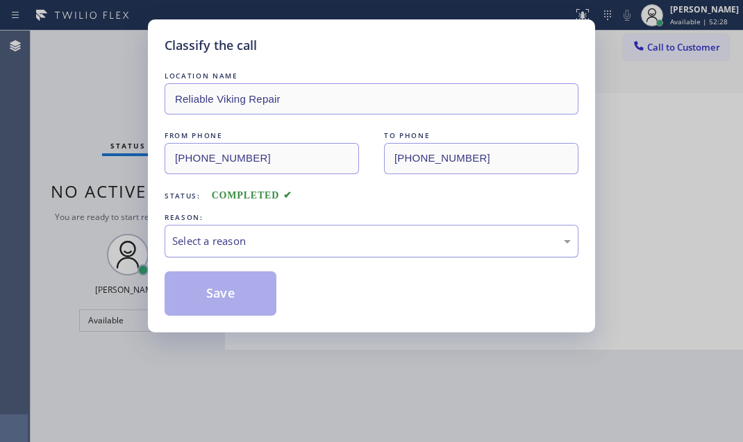
click at [331, 235] on div "Select a reason" at bounding box center [371, 241] width 398 height 16
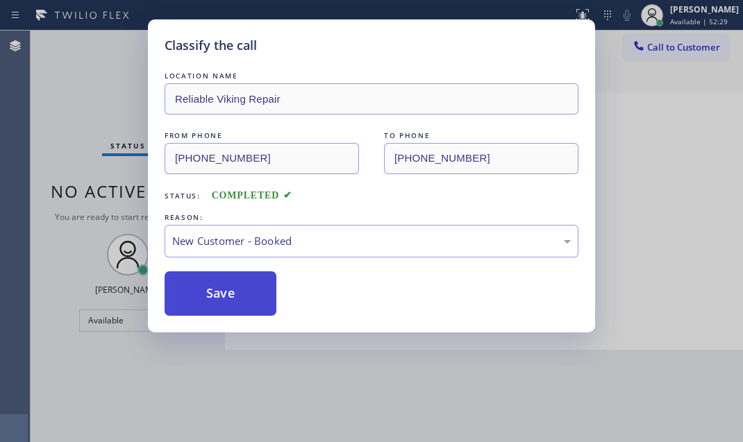
click at [222, 293] on button "Save" at bounding box center [221, 293] width 112 height 44
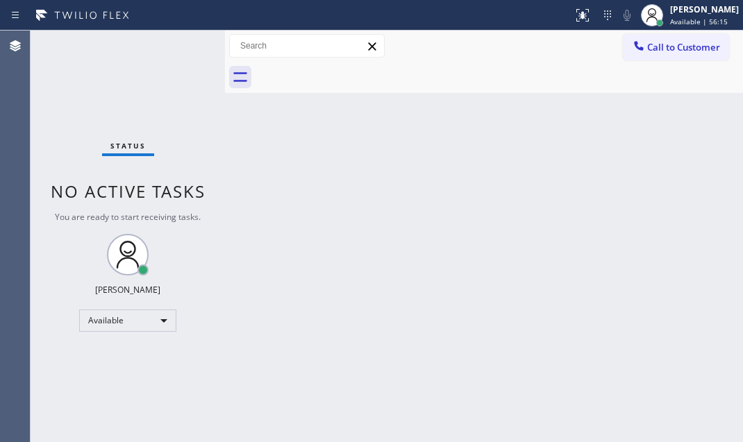
click at [166, 71] on div "Status No active tasks You are ready to start receiving tasks. [PERSON_NAME] Av…" at bounding box center [128, 237] width 194 height 412
click at [444, 229] on div "Back to Dashboard Change Sender ID Customers Technicians Select a contact Outbo…" at bounding box center [484, 237] width 518 height 412
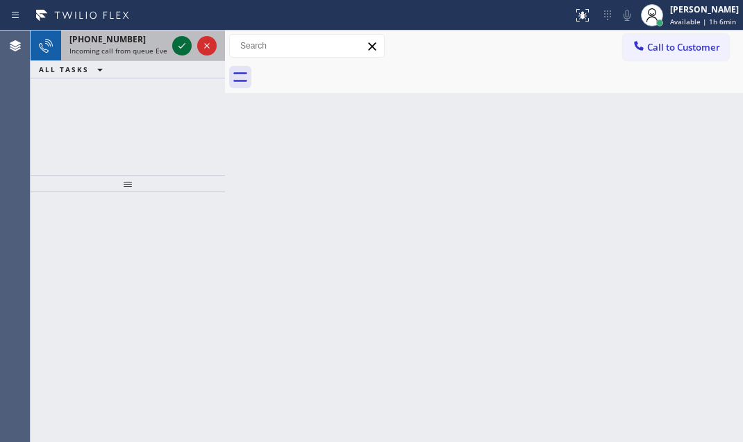
click at [185, 43] on icon at bounding box center [182, 45] width 17 height 17
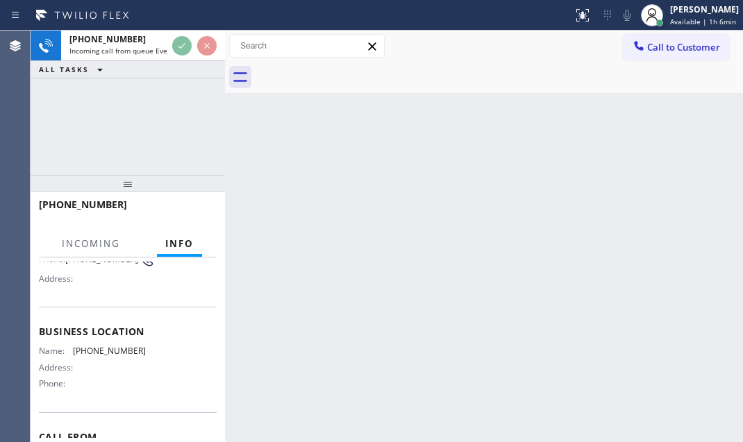
scroll to position [126, 0]
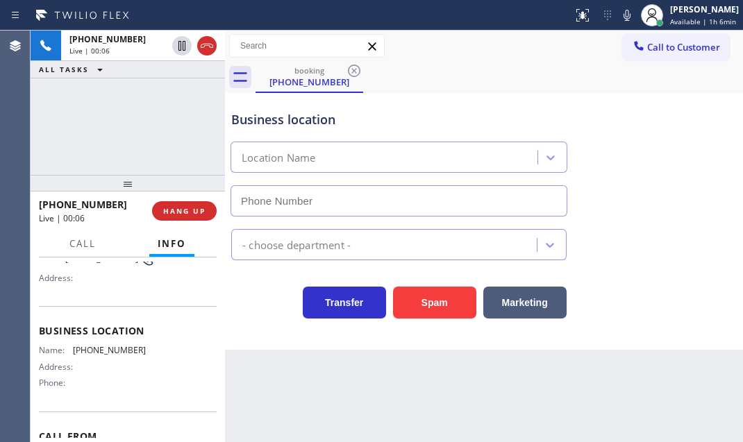
drag, startPoint x: 287, startPoint y: 486, endPoint x: 368, endPoint y: 486, distance: 81.2
click at [368, 442] on html "Status report No issues detected If you experience an issue, please download th…" at bounding box center [371, 221] width 743 height 442
click at [195, 208] on span "HANG UP" at bounding box center [184, 211] width 42 height 10
click at [190, 213] on span "HANG UP" at bounding box center [184, 211] width 42 height 10
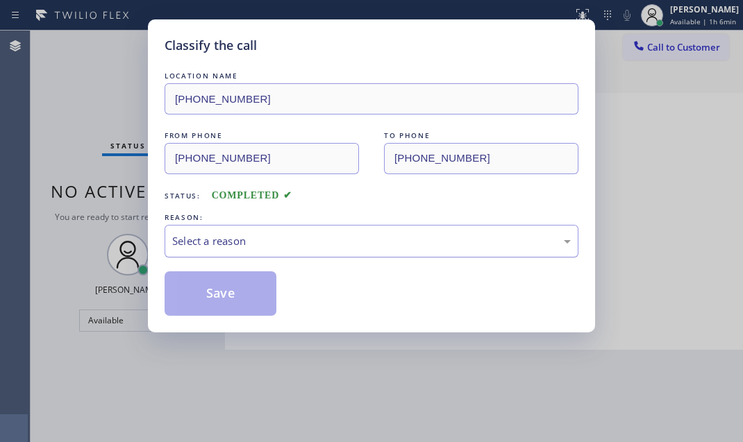
click at [283, 235] on div "Select a reason" at bounding box center [371, 241] width 398 height 16
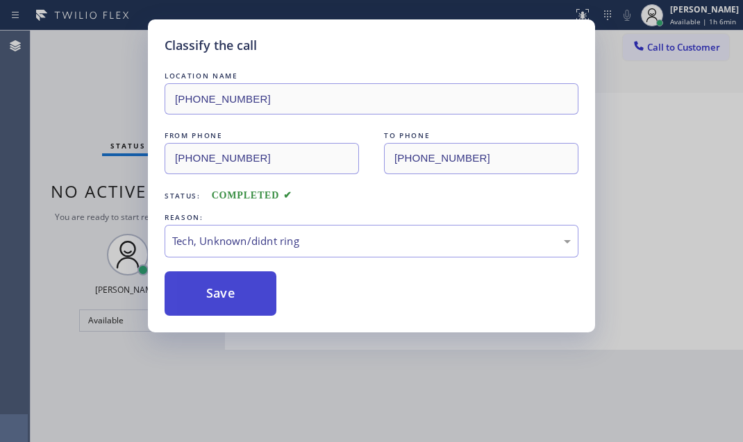
click at [221, 298] on button "Save" at bounding box center [221, 293] width 112 height 44
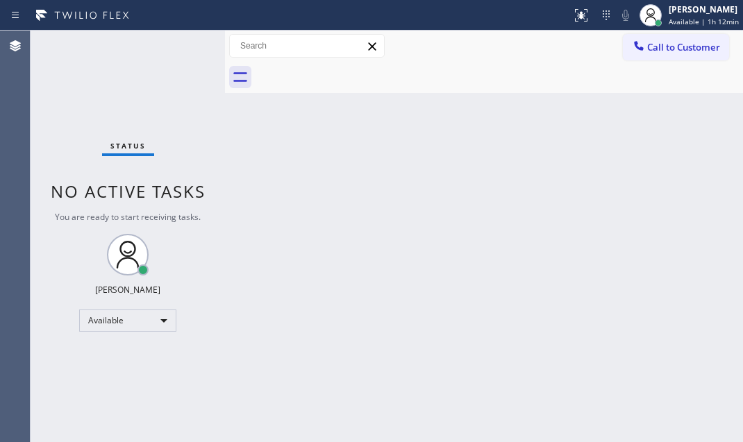
click at [128, 93] on div "Status No active tasks You are ready to start receiving tasks. [PERSON_NAME] Av…" at bounding box center [128, 237] width 194 height 412
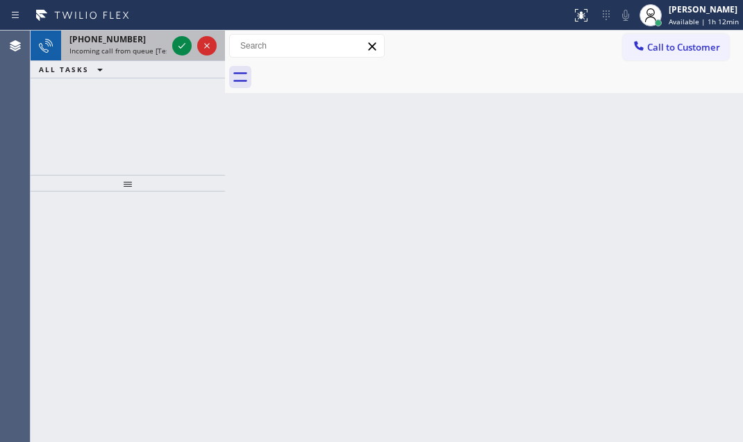
click at [174, 34] on div at bounding box center [194, 46] width 50 height 31
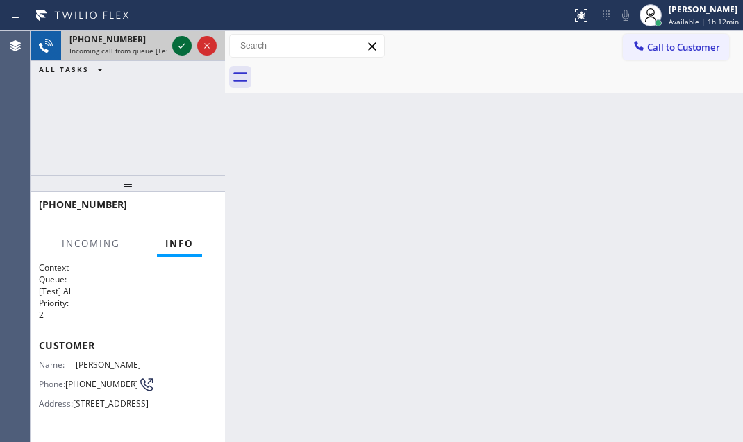
click at [175, 42] on icon at bounding box center [182, 45] width 17 height 17
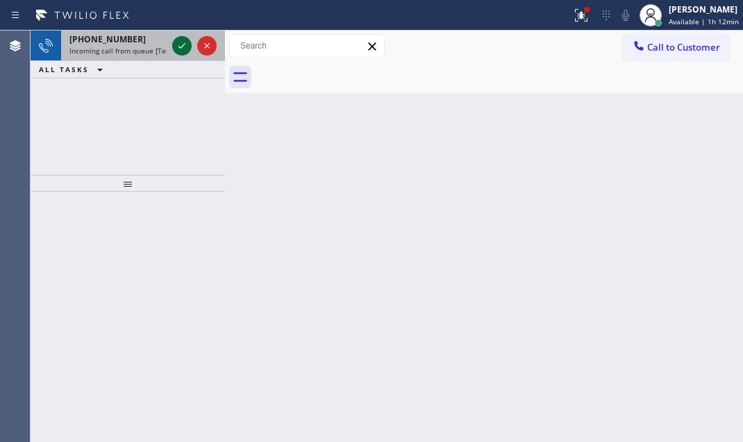
click at [181, 46] on icon at bounding box center [182, 45] width 17 height 17
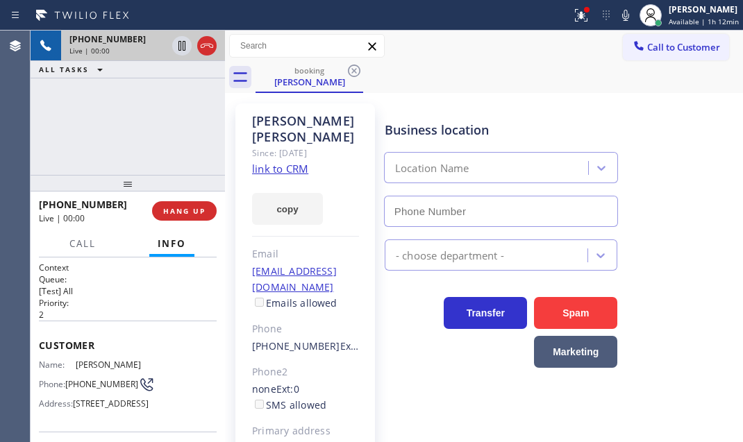
type input "[PHONE_NUMBER]"
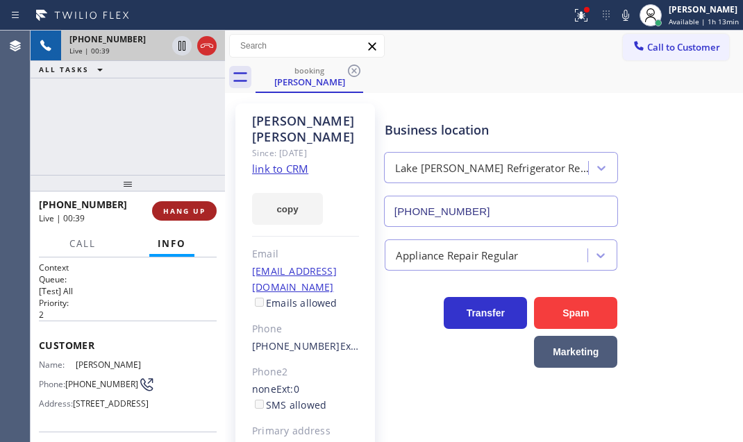
click at [176, 217] on button "HANG UP" at bounding box center [184, 210] width 65 height 19
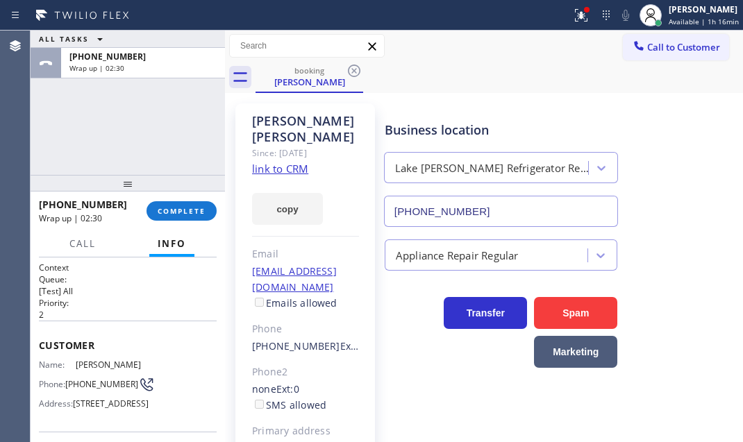
click at [162, 200] on div "[PHONE_NUMBER] Wrap up | 02:30 COMPLETE" at bounding box center [128, 211] width 178 height 36
click at [173, 214] on span "COMPLETE" at bounding box center [182, 211] width 48 height 10
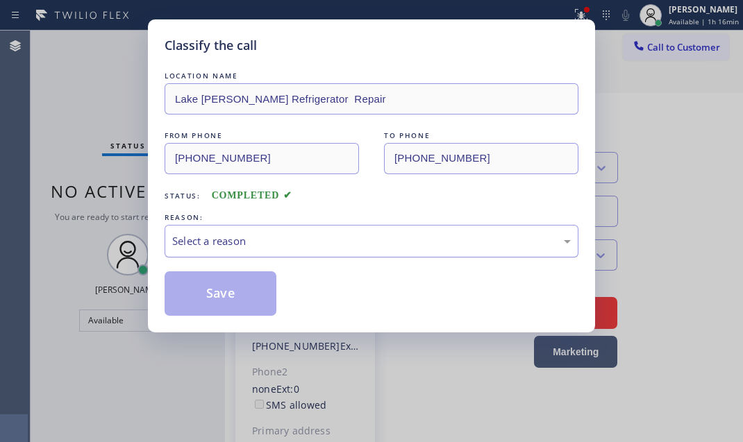
click at [318, 235] on div "Select a reason" at bounding box center [371, 241] width 398 height 16
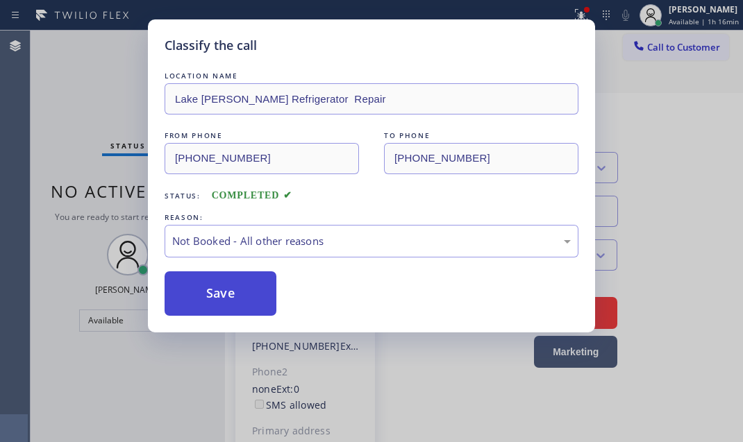
click at [217, 304] on button "Save" at bounding box center [221, 293] width 112 height 44
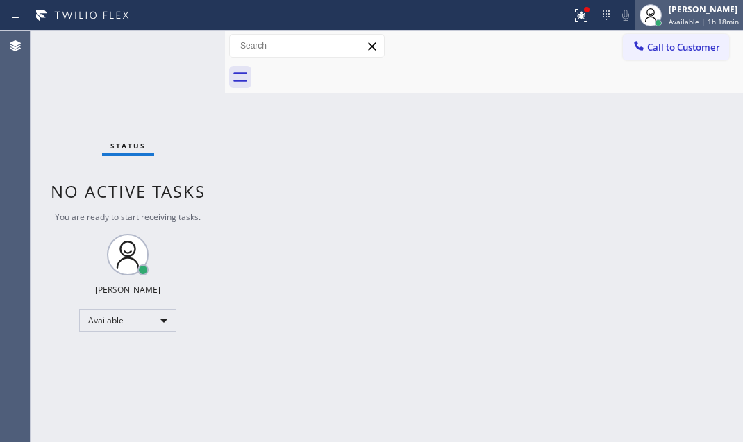
click at [673, 20] on span "Available | 1h 18min" at bounding box center [703, 22] width 70 height 10
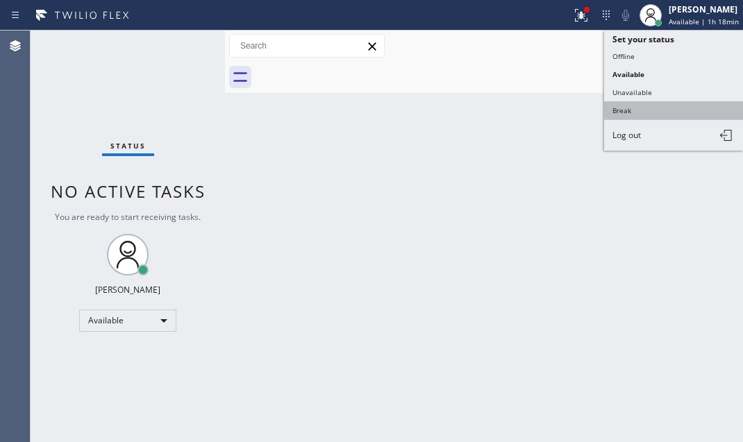
click at [629, 105] on button "Break" at bounding box center [673, 110] width 139 height 18
